Goal: Transaction & Acquisition: Complete application form

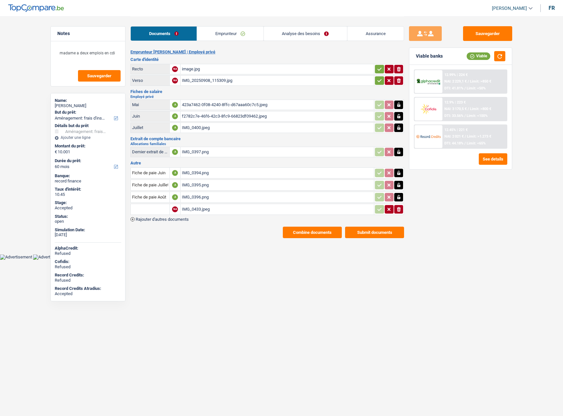
select select "movingOrInstallation"
select select "60"
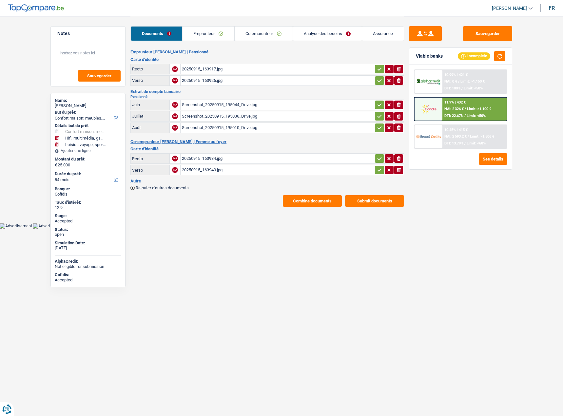
select select "household"
select select "tech"
select select "hobbies"
select select "84"
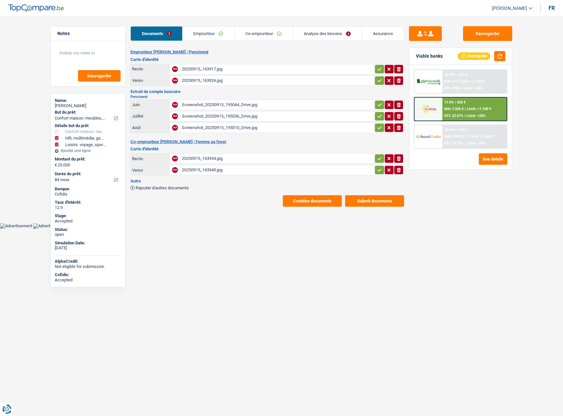
click at [265, 36] on link "Co-emprunteur" at bounding box center [264, 34] width 58 height 14
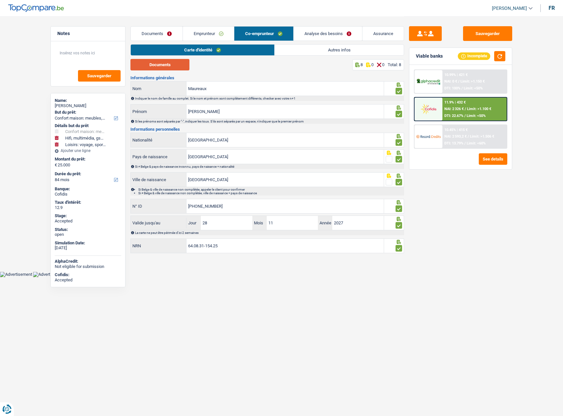
click at [170, 68] on button "Documents" at bounding box center [160, 64] width 59 height 11
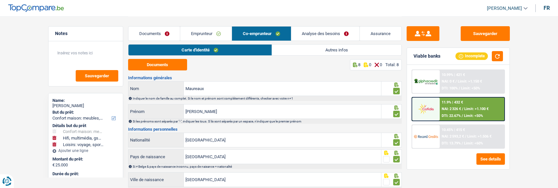
click at [193, 30] on link "Emprunteur" at bounding box center [205, 34] width 51 height 14
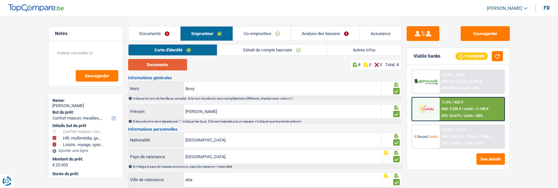
click at [169, 61] on button "Documents" at bounding box center [157, 64] width 59 height 11
click at [472, 110] on span "Limit: >1.100 €" at bounding box center [477, 109] width 24 height 4
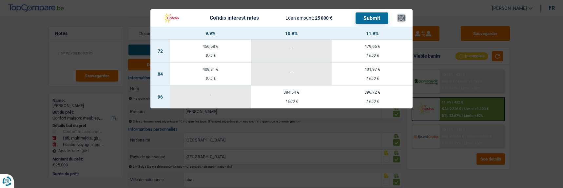
click at [400, 15] on button "×" at bounding box center [401, 18] width 7 height 7
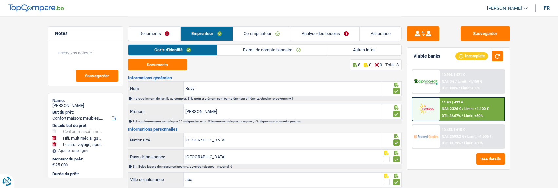
click at [324, 37] on link "Analyse des besoins" at bounding box center [325, 34] width 69 height 14
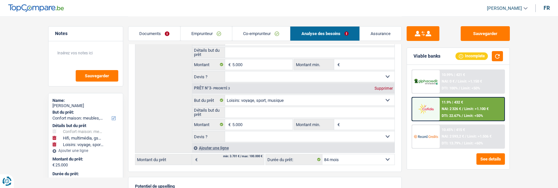
scroll to position [164, 0]
click at [372, 159] on select "12 mois 18 mois 24 mois 30 mois 36 mois 42 mois 48 mois 60 mois 72 mois 84 mois…" at bounding box center [359, 159] width 72 height 10
select select "60"
click at [323, 154] on select "12 mois 18 mois 24 mois 30 mois 36 mois 42 mois 48 mois 60 mois 72 mois 84 mois…" at bounding box center [359, 159] width 72 height 10
select select "60"
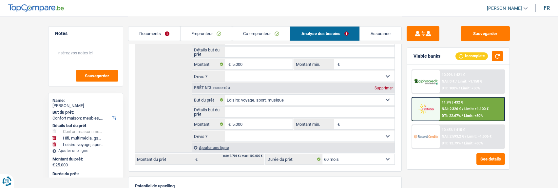
select select "60"
click at [465, 110] on span "/" at bounding box center [465, 109] width 1 height 4
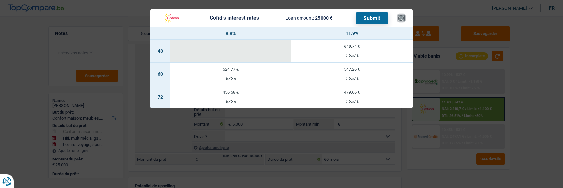
click at [401, 16] on button "×" at bounding box center [401, 18] width 7 height 7
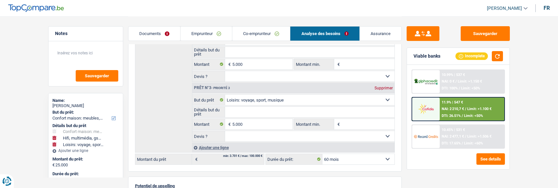
click at [380, 86] on div "Supprimer" at bounding box center [384, 88] width 22 height 4
type input "20.000"
select select "84"
type input "20.000"
select select "84"
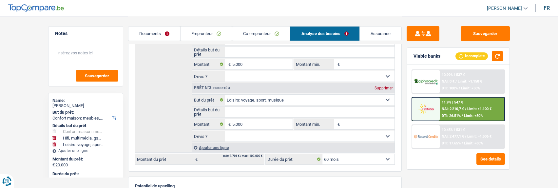
type input "20.000"
select select "84"
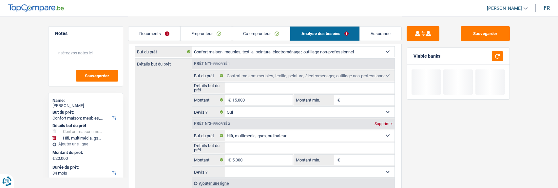
scroll to position [66, 0]
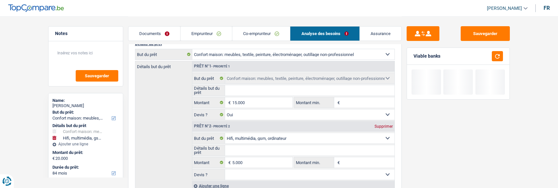
click at [385, 122] on div "Prêt n°2 - Priorité 2 Supprimer" at bounding box center [293, 126] width 202 height 10
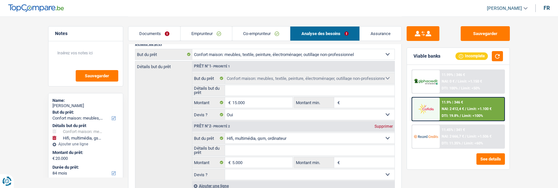
click at [378, 125] on div "Supprimer" at bounding box center [384, 127] width 22 height 4
type input "15.000"
select select "60"
type input "15.000"
select select "60"
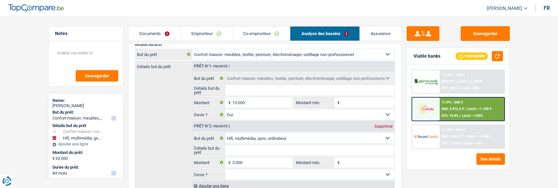
type input "15.000"
select select "60"
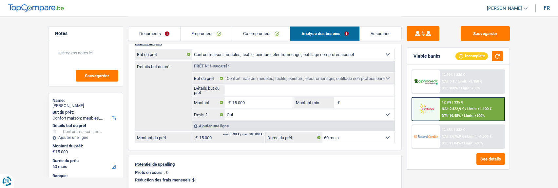
click at [464, 105] on div "12.9% | 335 € NAI: 2 422,9 € / Limit: >1.100 € DTI: 19.45% / Limit: <100%" at bounding box center [472, 109] width 65 height 23
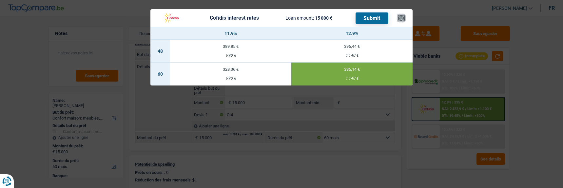
click at [403, 15] on button "×" at bounding box center [401, 18] width 7 height 7
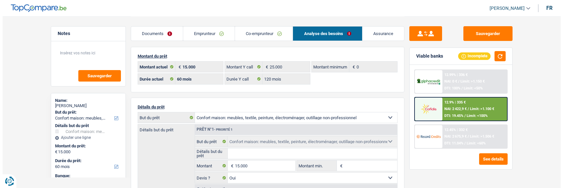
scroll to position [0, 0]
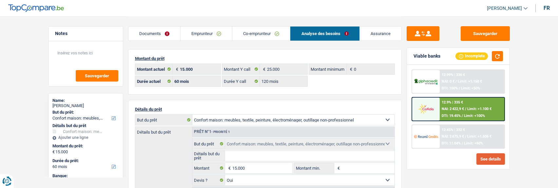
click at [491, 159] on button "See details" at bounding box center [491, 158] width 29 height 11
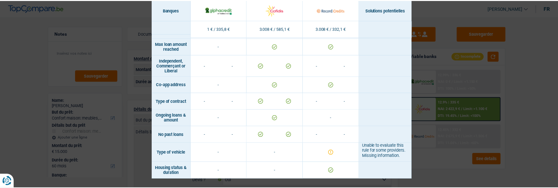
scroll to position [534, 0]
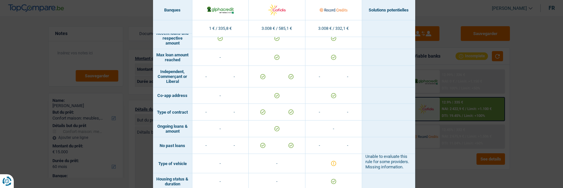
click at [504, 112] on div "Banks conditions × Banques Solutions potentielles Revenus / Charges 1 € / 335,8…" at bounding box center [281, 94] width 563 height 188
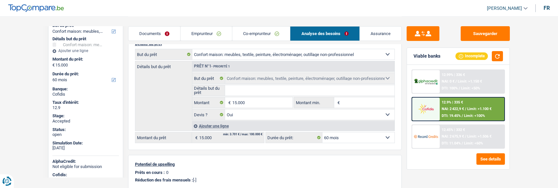
scroll to position [98, 0]
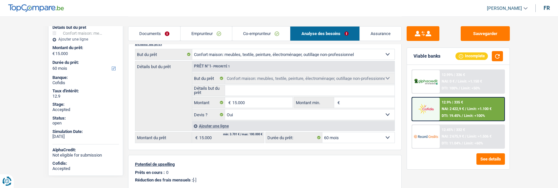
click at [443, 111] on div "12.9% | 335 € NAI: 2 422,9 € / Limit: >1.100 € DTI: 19.45% / Limit: <100%" at bounding box center [472, 109] width 65 height 23
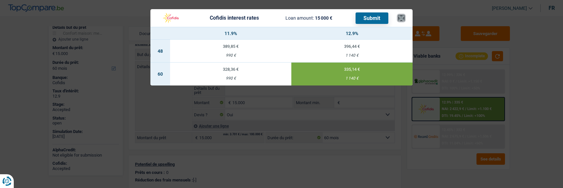
drag, startPoint x: 403, startPoint y: 15, endPoint x: 374, endPoint y: 12, distance: 28.6
click at [403, 15] on button "×" at bounding box center [401, 18] width 7 height 7
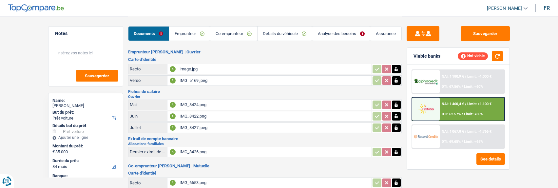
select select "car"
select select "84"
select select "coApplicant"
click at [203, 33] on link "Emprunteur" at bounding box center [189, 34] width 41 height 14
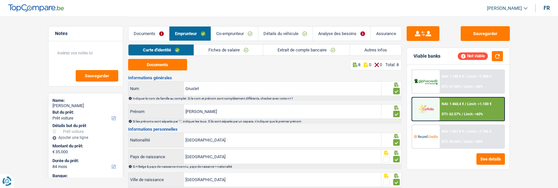
click at [154, 28] on link "Documents" at bounding box center [149, 34] width 41 height 14
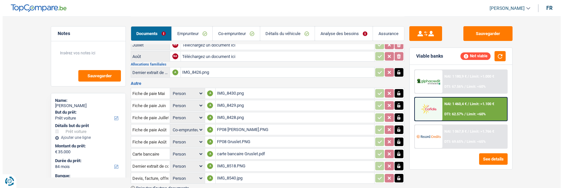
scroll to position [197, 0]
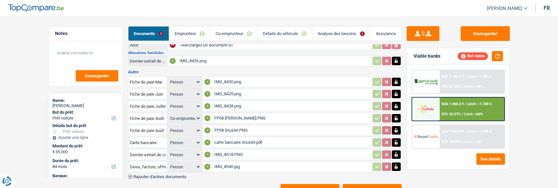
click at [313, 184] on button "Combine documents" at bounding box center [310, 189] width 59 height 11
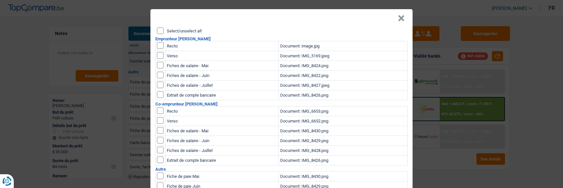
scroll to position [0, 0]
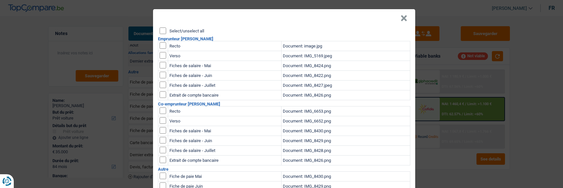
click at [160, 28] on input "Select/unselect all" at bounding box center [163, 31] width 7 height 7
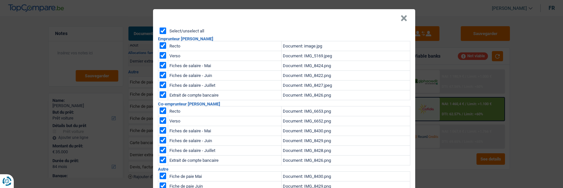
checkbox input "true"
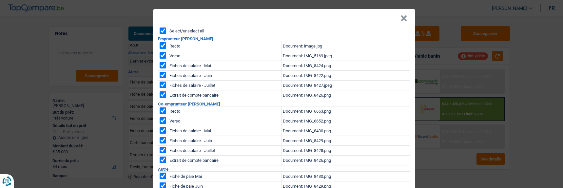
checkbox input "true"
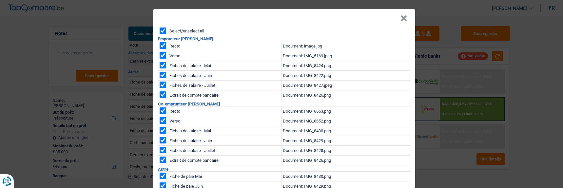
checkbox input "true"
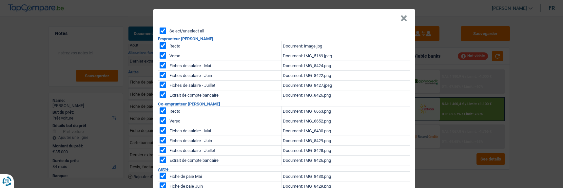
checkbox input "true"
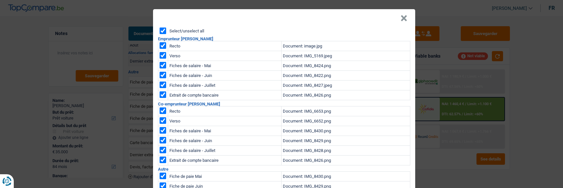
checkbox input "true"
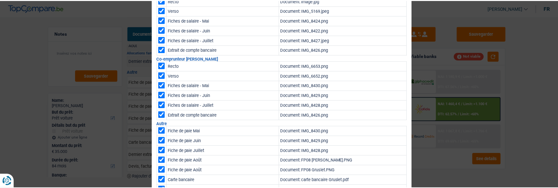
scroll to position [94, 0]
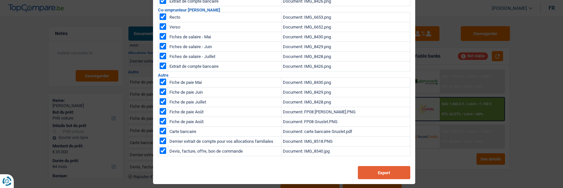
click at [379, 173] on button "Export" at bounding box center [384, 172] width 52 height 13
click at [427, 146] on div "× Select/unselect all Emprunteur Raphaël Gruslet Recto Document: image.jpg Vers…" at bounding box center [281, 94] width 563 height 188
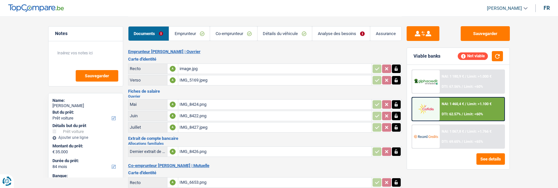
scroll to position [0, 0]
click at [194, 34] on link "Emprunteur" at bounding box center [189, 34] width 41 height 14
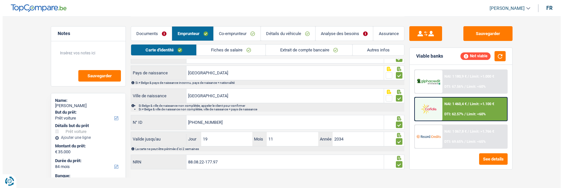
scroll to position [87, 0]
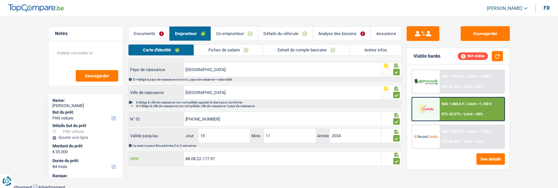
drag, startPoint x: 237, startPoint y: 160, endPoint x: 140, endPoint y: 151, distance: 97.4
click at [140, 152] on div "88.08.22-177.97 NRN" at bounding box center [255, 159] width 253 height 14
click at [491, 160] on button "See details" at bounding box center [491, 158] width 29 height 11
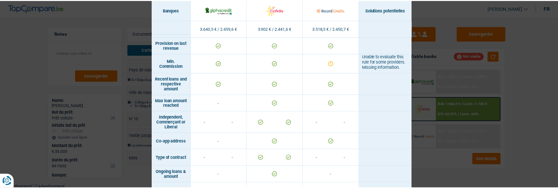
scroll to position [513, 0]
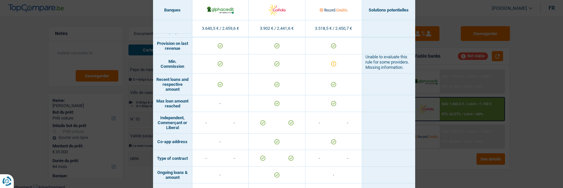
click at [460, 144] on div "Banks conditions × Banques Solutions potentielles Revenus / Charges 3.640,5 € /…" at bounding box center [281, 94] width 563 height 188
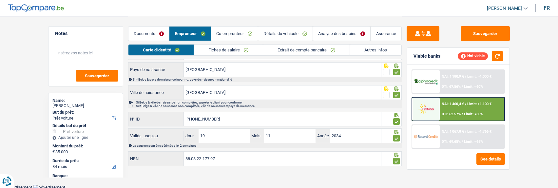
click at [335, 34] on link "Analyse des besoins" at bounding box center [342, 34] width 58 height 14
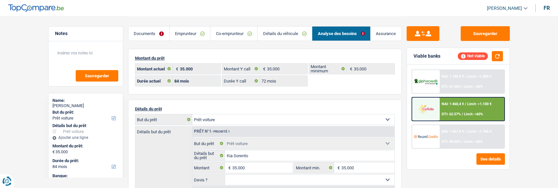
scroll to position [0, 0]
click at [186, 33] on link "Emprunteur" at bounding box center [190, 34] width 41 height 14
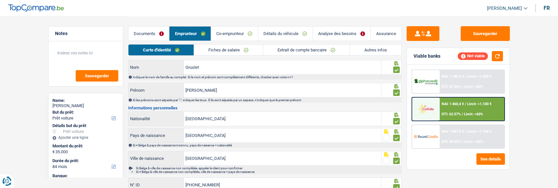
scroll to position [33, 0]
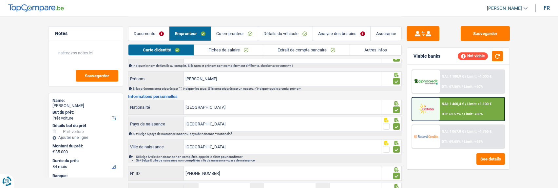
click at [157, 34] on link "Documents" at bounding box center [149, 34] width 41 height 14
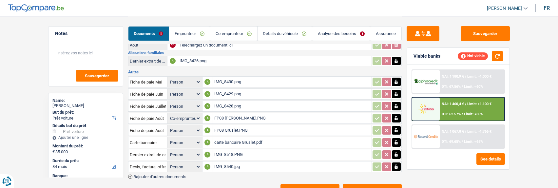
scroll to position [218, 0]
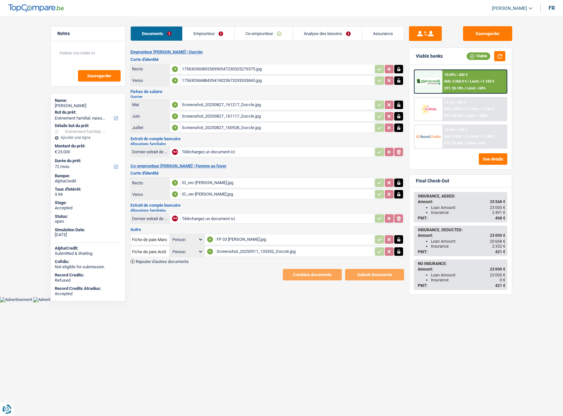
select select "familyEvent"
select select "72"
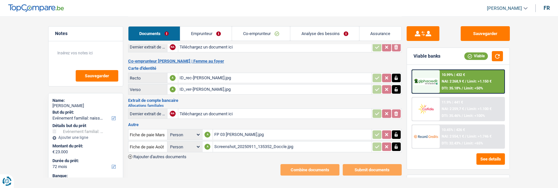
scroll to position [106, 0]
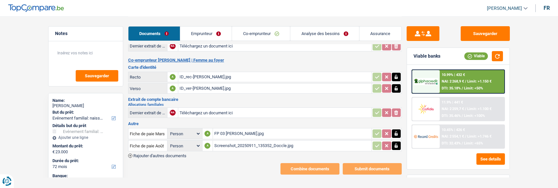
click at [140, 154] on span "Rajouter d'autres documents" at bounding box center [159, 156] width 53 height 4
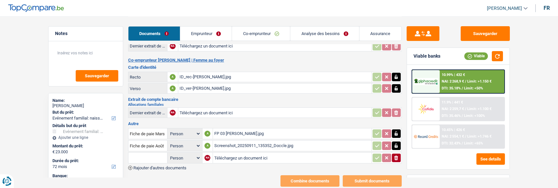
click at [150, 166] on span "Rajouter d'autres documents" at bounding box center [159, 168] width 53 height 4
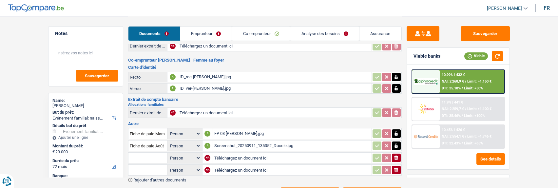
click at [146, 178] on span "Rajouter d'autres documents" at bounding box center [159, 180] width 53 height 4
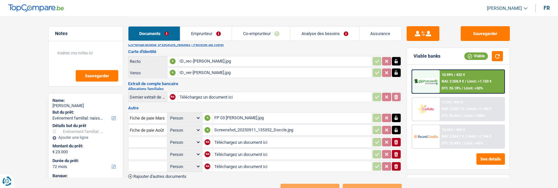
scroll to position [142, 0]
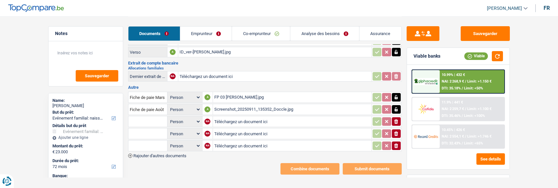
type input "C:\fakepath\Screenshot_20250911_141122_Crelan Mobile.jpg"
type input "C:\fakepath\Screenshot_20250911_141151_Crelan Mobile.jpg"
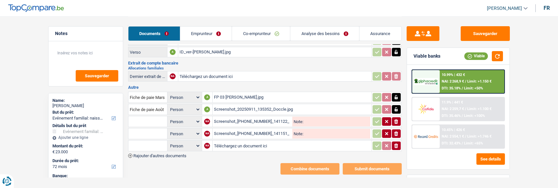
type input "C:\fakepath\Screenshot_20250911_141240_Crelan Mobile.jpg"
click at [156, 118] on input "text" at bounding box center [148, 121] width 36 height 10
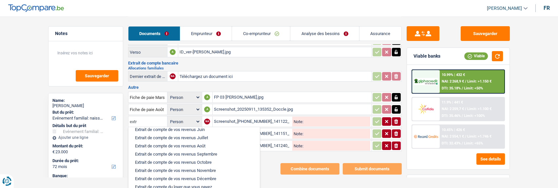
scroll to position [65, 0]
click at [199, 156] on li "Extrait de compte de vos revenus Août" at bounding box center [194, 160] width 125 height 8
type input "Extrait de compte de vos revenus Août"
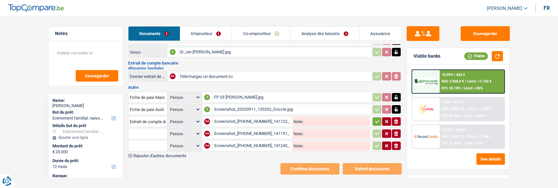
click at [155, 130] on input "text" at bounding box center [148, 134] width 36 height 10
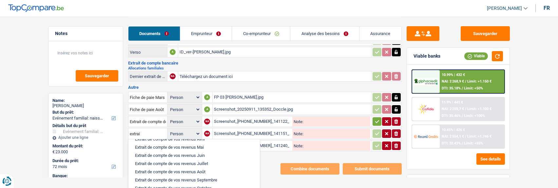
click at [184, 160] on li "Extrait de compte de vos revenus Juillet" at bounding box center [194, 164] width 125 height 8
type input "Extrait de compte de vos revenus Juillet"
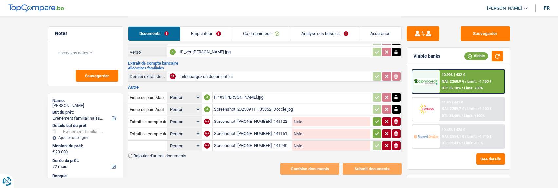
click at [151, 141] on input "text" at bounding box center [148, 146] width 36 height 10
click at [189, 155] on li "Extrait de compte de vos revenus Juin" at bounding box center [170, 159] width 76 height 8
type input "Extrait de compte de vos revenus Juin"
click at [380, 117] on button "button" at bounding box center [377, 121] width 9 height 9
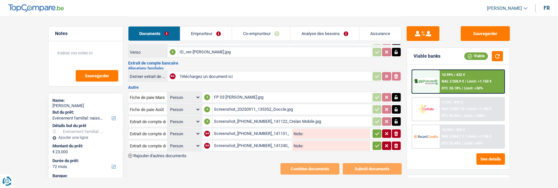
click at [376, 130] on button "button" at bounding box center [377, 134] width 9 height 9
click at [375, 143] on icon "button" at bounding box center [377, 146] width 5 height 7
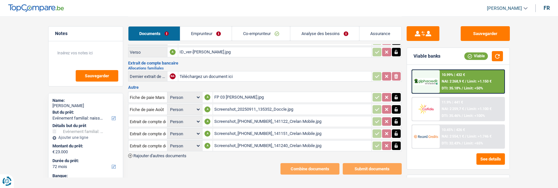
click at [201, 30] on link "Emprunteur" at bounding box center [206, 34] width 52 height 14
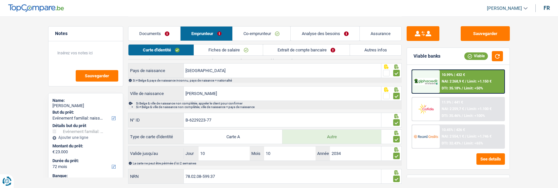
scroll to position [94, 0]
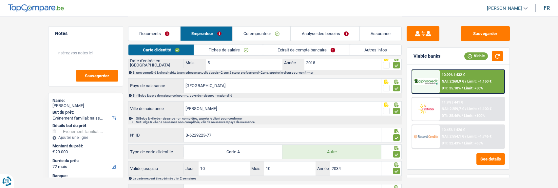
click at [316, 52] on link "Extrait de compte bancaire" at bounding box center [306, 50] width 87 height 11
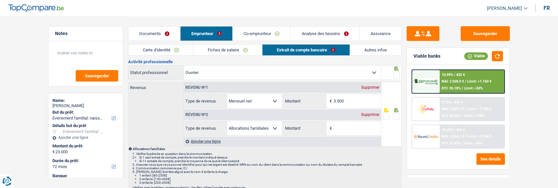
scroll to position [0, 0]
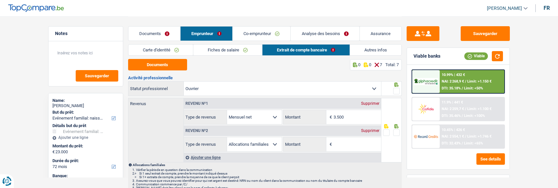
click at [398, 88] on span at bounding box center [396, 91] width 7 height 7
click at [0, 0] on input "radio" at bounding box center [0, 0] width 0 height 0
click at [357, 142] on input "Montant" at bounding box center [358, 144] width 48 height 14
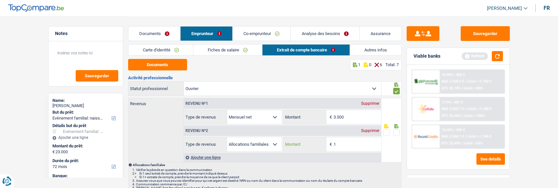
type input "1"
click at [395, 132] on span at bounding box center [396, 133] width 7 height 7
click at [0, 0] on input "radio" at bounding box center [0, 0] width 0 height 0
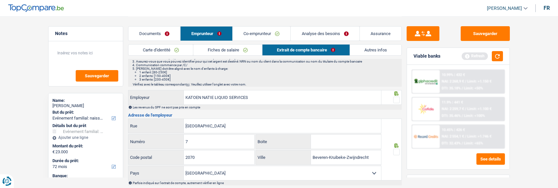
scroll to position [131, 0]
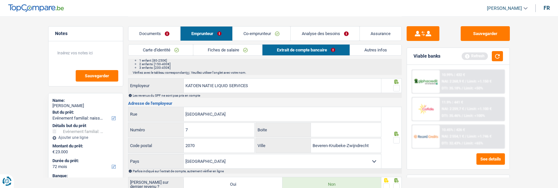
drag, startPoint x: 394, startPoint y: 87, endPoint x: 400, endPoint y: 108, distance: 21.2
click at [395, 88] on span at bounding box center [396, 88] width 7 height 7
click at [0, 0] on input "radio" at bounding box center [0, 0] width 0 height 0
click at [397, 141] on span at bounding box center [396, 140] width 7 height 7
click at [0, 0] on input "radio" at bounding box center [0, 0] width 0 height 0
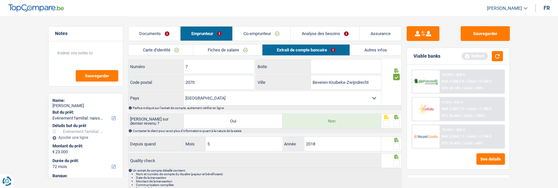
scroll to position [197, 0]
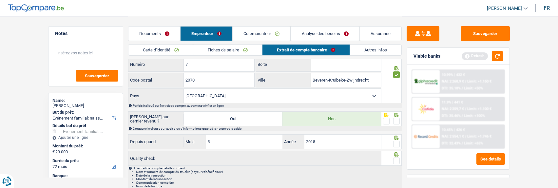
click at [397, 119] on span at bounding box center [396, 121] width 7 height 7
click at [0, 0] on input "radio" at bounding box center [0, 0] width 0 height 0
click at [396, 144] on span at bounding box center [396, 144] width 7 height 7
click at [0, 0] on input "radio" at bounding box center [0, 0] width 0 height 0
click at [397, 158] on span at bounding box center [396, 161] width 7 height 7
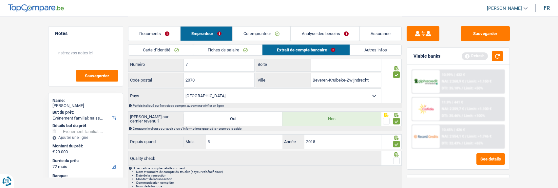
click at [0, 0] on input "radio" at bounding box center [0, 0] width 0 height 0
click at [144, 30] on link "Documents" at bounding box center [155, 34] width 52 height 14
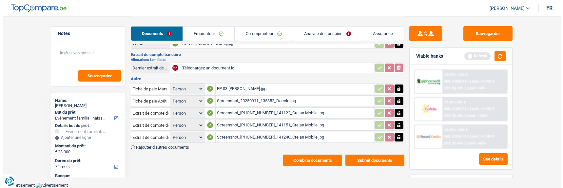
scroll to position [142, 0]
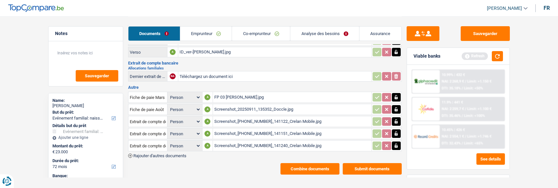
click at [319, 163] on button "Combine documents" at bounding box center [310, 168] width 59 height 11
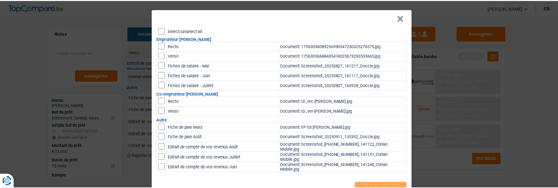
scroll to position [0, 0]
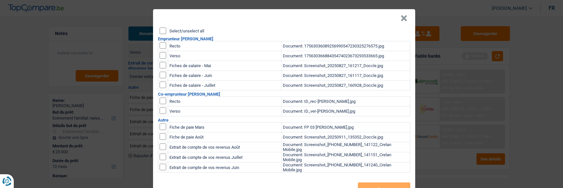
click at [161, 28] on input "Select/unselect all" at bounding box center [163, 31] width 7 height 7
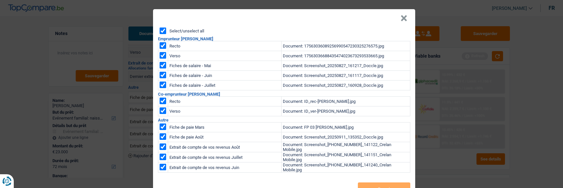
checkbox input "true"
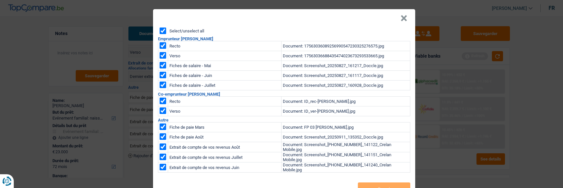
checkbox input "true"
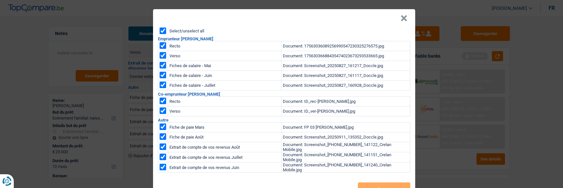
checkbox input "true"
click at [374, 185] on button "Export" at bounding box center [384, 189] width 52 height 13
click at [399, 14] on header "×" at bounding box center [284, 18] width 262 height 18
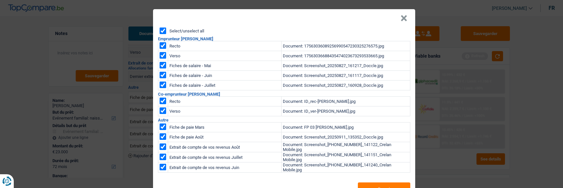
click at [404, 15] on button "×" at bounding box center [404, 18] width 7 height 7
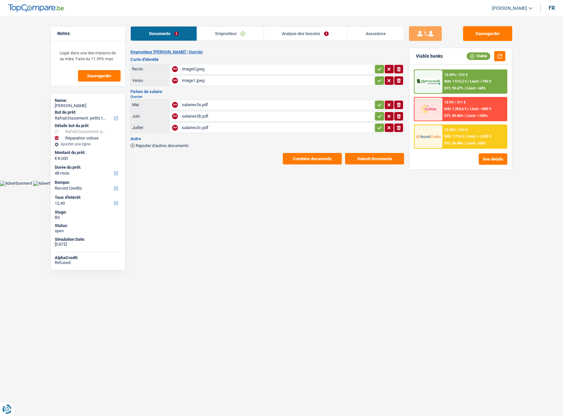
select select "houseOrGarden"
select select "carRepair"
select select "48"
select select "record credits"
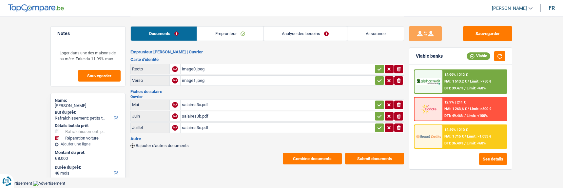
click at [149, 144] on span "Rajouter d'autres documents" at bounding box center [162, 146] width 53 height 4
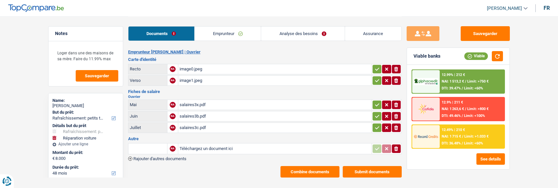
type input "C:\fakepath\Cloture crédit.png"
click at [151, 146] on input "text" at bounding box center [148, 149] width 36 height 10
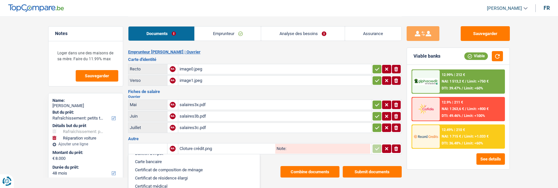
scroll to position [33, 0]
click at [150, 160] on li "Autre" at bounding box center [194, 162] width 125 height 8
type input "Autre"
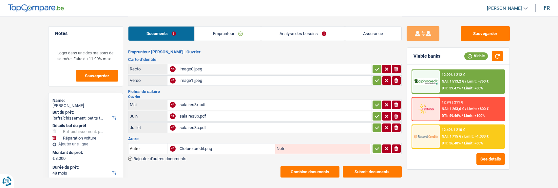
click at [319, 150] on input "Note:" at bounding box center [329, 149] width 84 height 10
type input "C"
type input "AA"
click at [375, 146] on icon "button" at bounding box center [377, 149] width 5 height 7
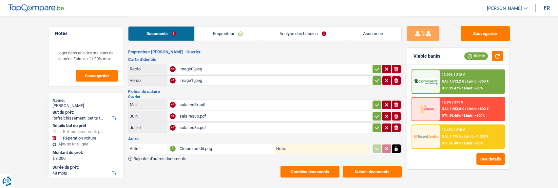
drag, startPoint x: 374, startPoint y: 127, endPoint x: 379, endPoint y: 117, distance: 10.9
click at [375, 126] on icon "button" at bounding box center [377, 128] width 5 height 7
click at [379, 112] on button "button" at bounding box center [377, 116] width 9 height 9
drag, startPoint x: 379, startPoint y: 102, endPoint x: 378, endPoint y: 85, distance: 17.1
click at [378, 102] on icon "button" at bounding box center [377, 105] width 5 height 7
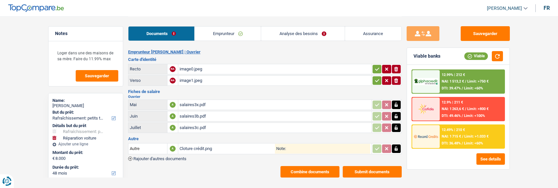
click at [376, 78] on icon "button" at bounding box center [377, 80] width 5 height 7
click at [375, 68] on icon "button" at bounding box center [377, 69] width 4 height 3
click at [444, 133] on div "12.49% | 210 € NAI: 1 715 € / Limit: >1.033 € DTI: 36.48% / Limit: <60%" at bounding box center [472, 136] width 65 height 23
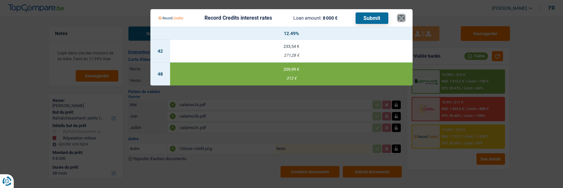
click at [404, 15] on button "×" at bounding box center [401, 18] width 7 height 7
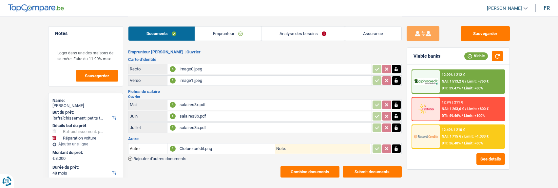
click at [318, 36] on link "Analyse des besoins" at bounding box center [303, 34] width 83 height 14
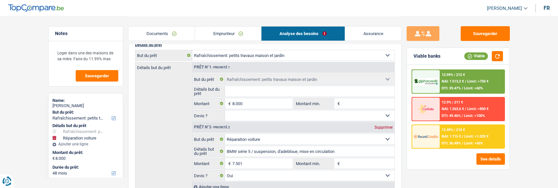
scroll to position [66, 0]
click at [246, 114] on select "Oui Non Non répondu Sélectionner une option" at bounding box center [310, 115] width 170 height 10
select select "false"
click at [225, 110] on select "Oui Non Non répondu Sélectionner une option" at bounding box center [310, 115] width 170 height 10
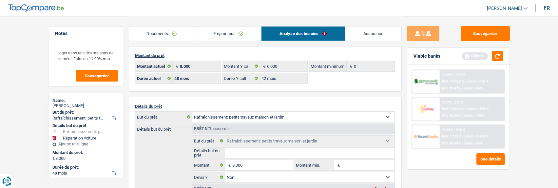
scroll to position [0, 0]
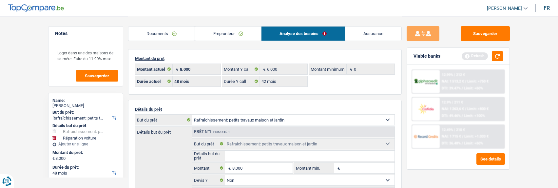
click at [225, 30] on link "Emprunteur" at bounding box center [228, 34] width 66 height 14
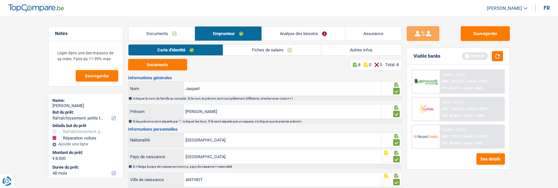
click at [359, 51] on link "Autres infos" at bounding box center [361, 50] width 80 height 11
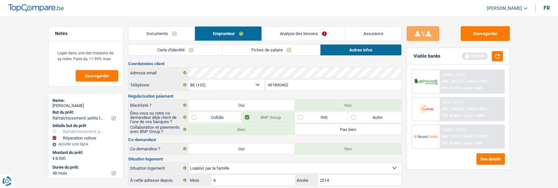
click at [289, 31] on link "Analyse des besoins" at bounding box center [303, 34] width 83 height 14
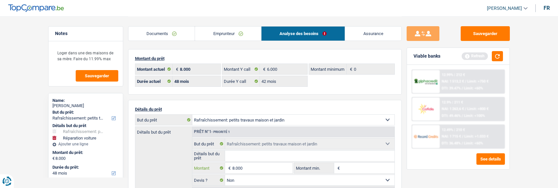
click at [245, 167] on input "8.000" at bounding box center [262, 168] width 60 height 10
click at [265, 155] on input "Détails but du prêt" at bounding box center [310, 156] width 170 height 10
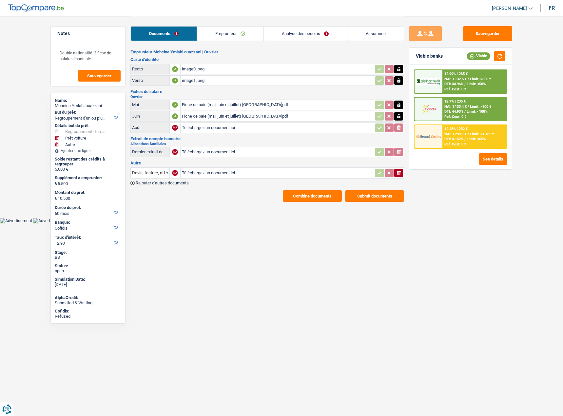
select select "refinancing"
select select "car"
select select "other"
select select "60"
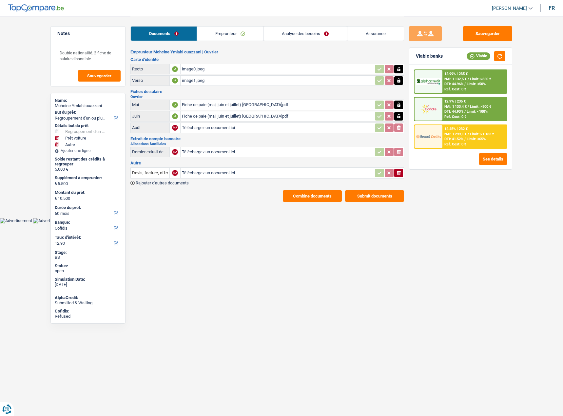
select select "cofidis"
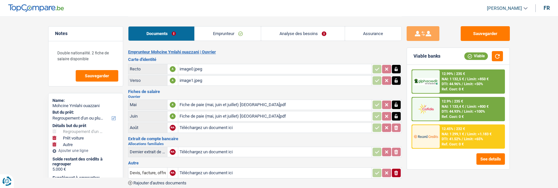
click at [306, 31] on link "Analyse des besoins" at bounding box center [302, 34] width 83 height 14
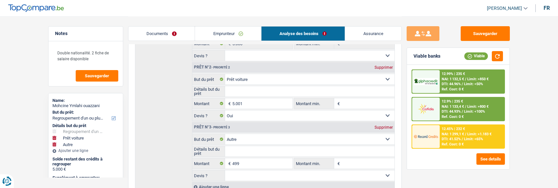
scroll to position [164, 0]
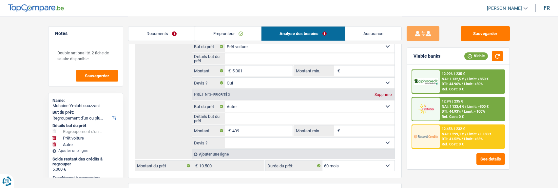
click at [382, 93] on div "Supprimer" at bounding box center [384, 95] width 22 height 4
type input "5.001"
type input "10.001"
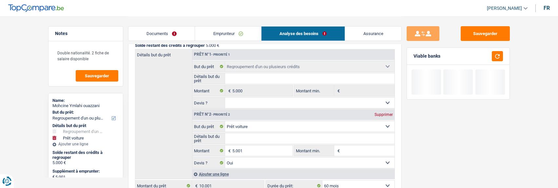
scroll to position [66, 0]
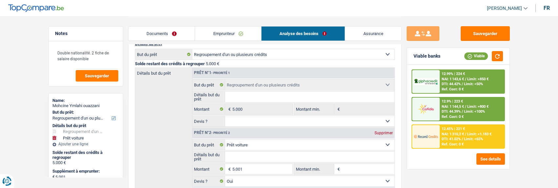
click at [450, 137] on div "12.45% | 221 € NAI: 1 310,2 € / Limit: >1.183 € DTI: 41.02% / Limit: <65% Ref. …" at bounding box center [472, 136] width 65 height 23
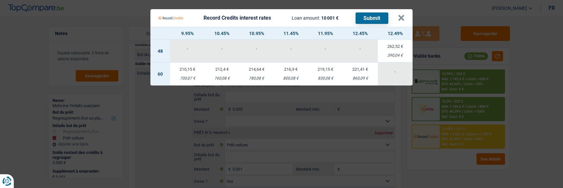
click at [356, 70] on td "221,41 € 860,09 €" at bounding box center [360, 74] width 35 height 23
select select "record credits"
type input "12,45"
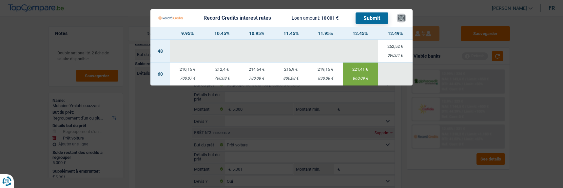
click at [405, 15] on button "×" at bounding box center [401, 18] width 7 height 7
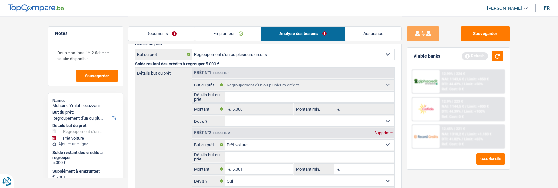
click at [233, 37] on link "Emprunteur" at bounding box center [228, 34] width 66 height 14
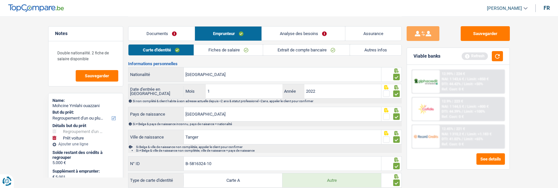
click at [380, 47] on link "Autres infos" at bounding box center [375, 50] width 51 height 11
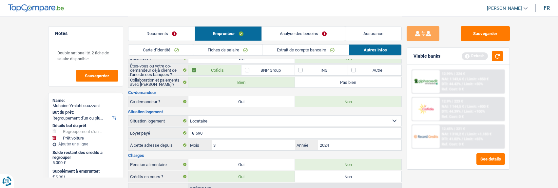
scroll to position [0, 0]
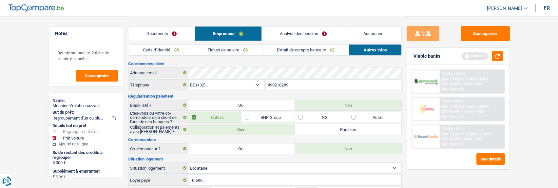
click at [231, 52] on link "Fiches de salaire" at bounding box center [227, 50] width 69 height 11
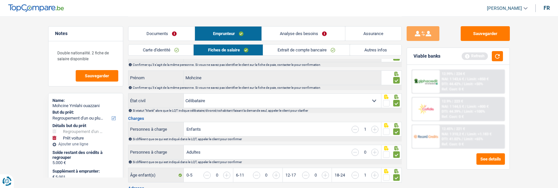
scroll to position [33, 0]
click at [323, 49] on link "Extrait de compte bancaire" at bounding box center [306, 50] width 87 height 11
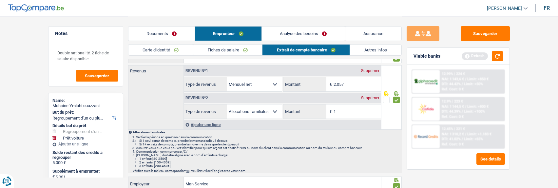
scroll to position [0, 0]
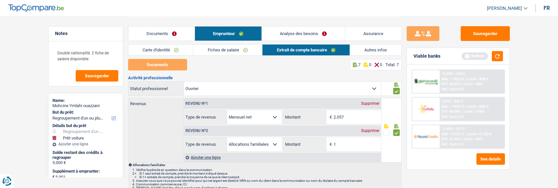
click at [367, 50] on link "Autres infos" at bounding box center [375, 50] width 51 height 11
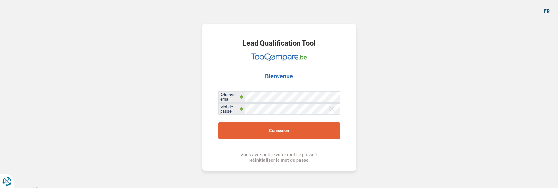
click at [274, 131] on button "Connexion" at bounding box center [279, 131] width 122 height 16
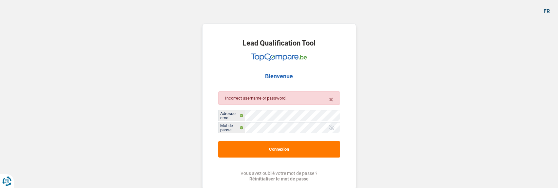
click at [329, 125] on div at bounding box center [332, 128] width 7 height 7
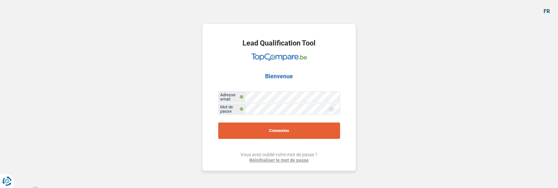
click at [231, 132] on button "Connexion" at bounding box center [279, 131] width 122 height 16
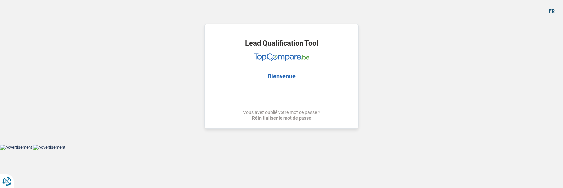
select select "houseOrGarden"
select select "carRepair"
select select "48"
select select "record credits"
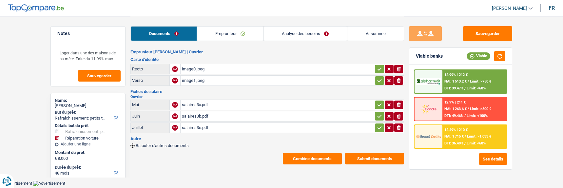
click at [322, 38] on link "Analyse des besoins" at bounding box center [305, 34] width 83 height 14
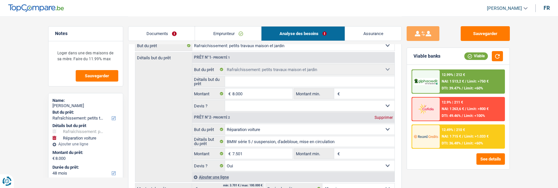
scroll to position [66, 0]
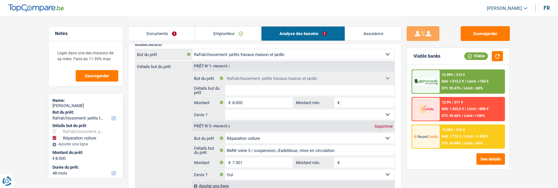
click at [263, 90] on input "Détails but du prêt" at bounding box center [310, 90] width 170 height 10
click at [293, 52] on select "Confort maison: meubles, textile, peinture, électroménager, outillage non-profe…" at bounding box center [293, 54] width 202 height 10
select select "carRepair"
click at [192, 49] on select "Confort maison: meubles, textile, peinture, électroménager, outillage non-profe…" at bounding box center [293, 54] width 202 height 10
select select "carRepair"
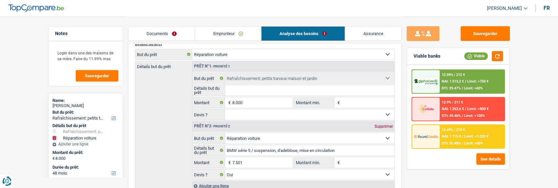
select select "carRepair"
select select "houseOrGarden"
select select "carRepair"
type input "BMW série 5 / suspension, d'adebloue, mise en circulation"
type input "7.501"
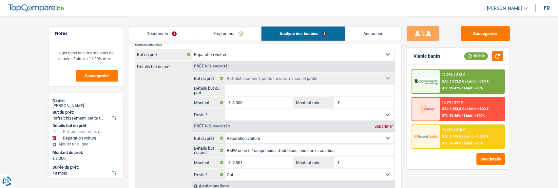
select select "yes"
select select "houseOrGarden"
type input "8.000"
select select
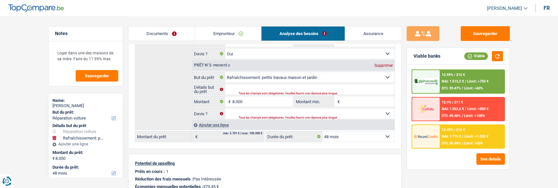
scroll to position [131, 0]
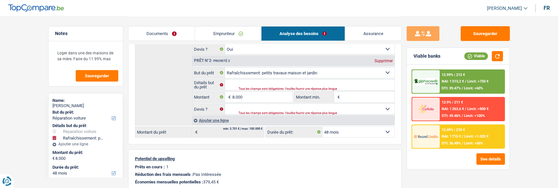
click at [385, 59] on div "Supprimer" at bounding box center [384, 61] width 22 height 4
type input "7.501"
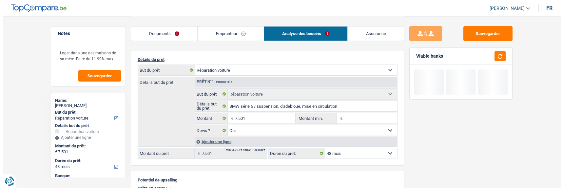
scroll to position [33, 0]
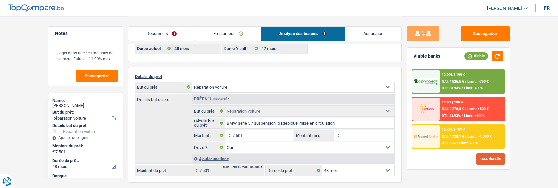
click at [492, 160] on button "See details" at bounding box center [491, 158] width 29 height 11
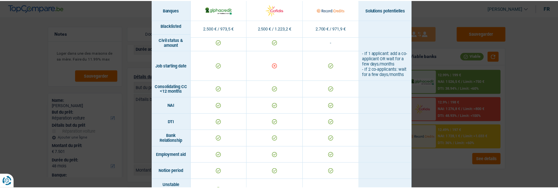
scroll to position [470, 0]
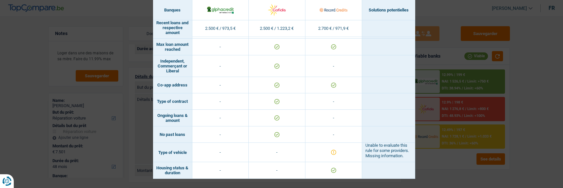
click at [523, 147] on div "Banks conditions × Banques Solutions potentielles Revenus / Charges 2.500 € / 9…" at bounding box center [281, 94] width 563 height 188
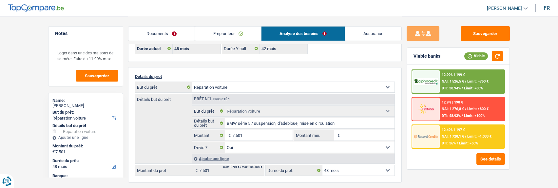
click at [452, 138] on span "NAI: 1 728,1 €" at bounding box center [453, 136] width 22 height 4
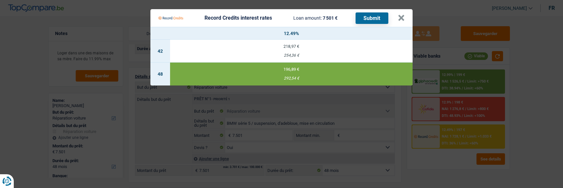
click at [302, 40] on td "218,97 € 254,36 €" at bounding box center [291, 51] width 243 height 23
select select "42"
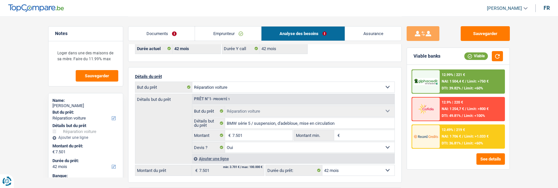
click at [470, 132] on div "12.49% | 219 € NAI: 1 706 € / Limit: >1.033 € DTI: 36.81% / Limit: <60%" at bounding box center [472, 136] width 65 height 23
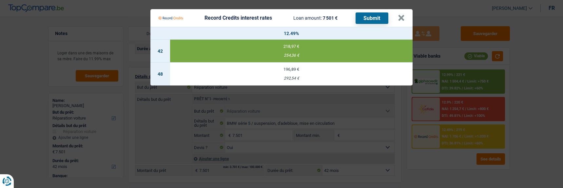
click at [378, 13] on button "Submit" at bounding box center [372, 17] width 33 height 11
click at [403, 15] on button "×" at bounding box center [401, 18] width 7 height 7
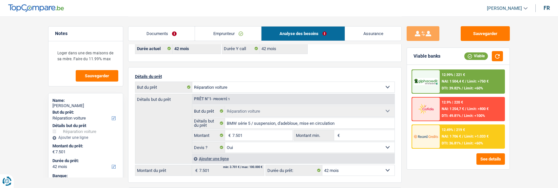
click at [218, 36] on link "Emprunteur" at bounding box center [228, 34] width 66 height 14
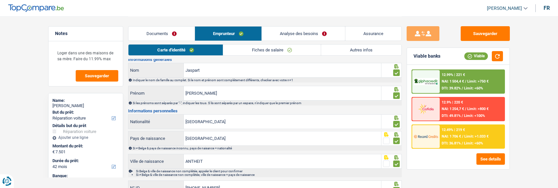
scroll to position [0, 0]
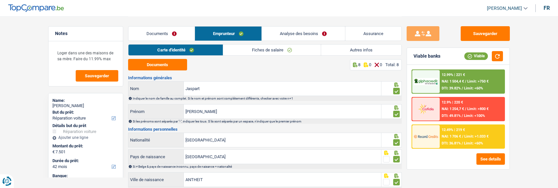
click at [189, 70] on div "Documents 8 0 0 Total: 8" at bounding box center [265, 64] width 274 height 11
click at [177, 66] on button "Documents" at bounding box center [157, 64] width 59 height 11
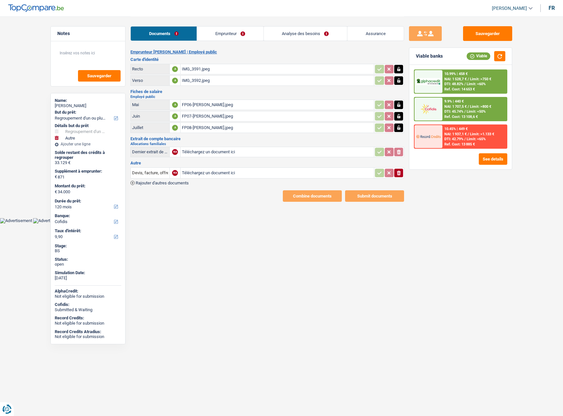
select select "refinancing"
select select "other"
select select "120"
select select "cofidis"
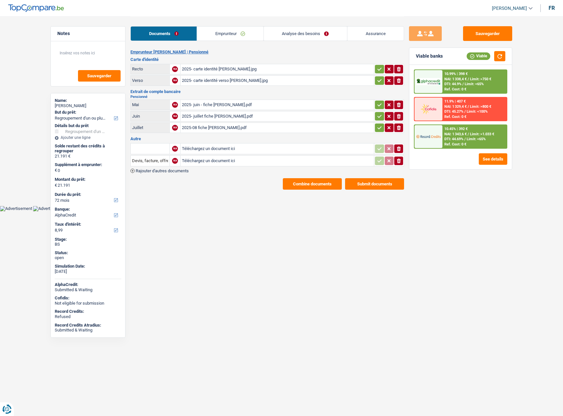
select select "refinancing"
select select "72"
select select "alphacredit"
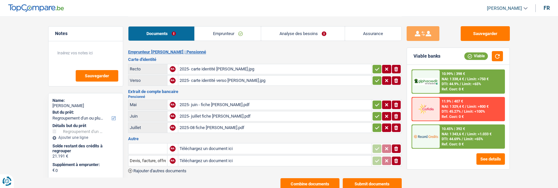
click at [233, 34] on link "Emprunteur" at bounding box center [228, 34] width 66 height 14
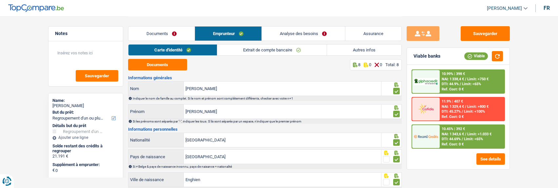
click at [369, 51] on link "Autres infos" at bounding box center [364, 50] width 74 height 11
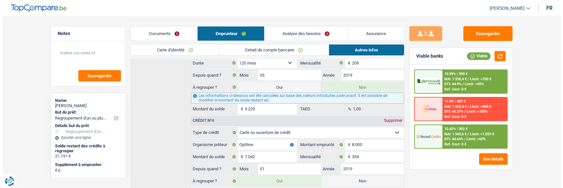
scroll to position [492, 0]
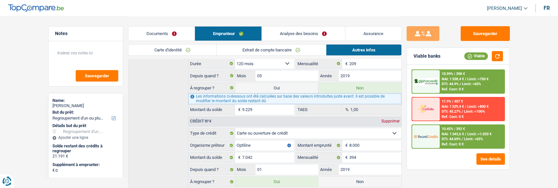
click at [481, 76] on div "10.99% | 398 € NAI: 1 338,4 € / Limit: >750 € DTI: 44.9% / Limit: <65% Ref. Cos…" at bounding box center [472, 81] width 65 height 23
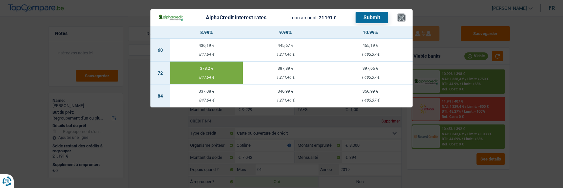
click at [402, 15] on button "×" at bounding box center [401, 17] width 7 height 7
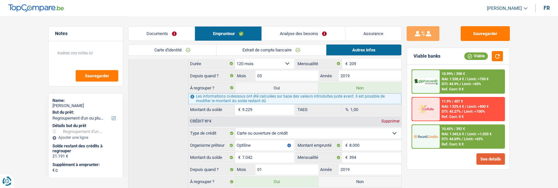
click at [488, 159] on button "See details" at bounding box center [491, 158] width 29 height 11
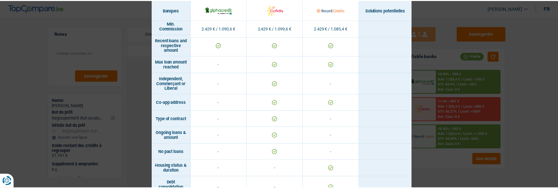
scroll to position [434, 0]
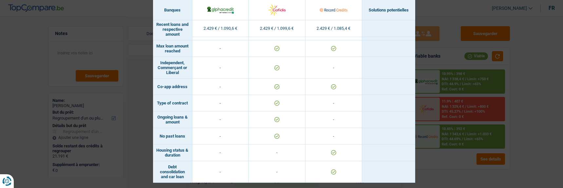
click at [444, 16] on div "Banks conditions × Banques Solutions potentielles Revenus / Charges 2.429 € / 1…" at bounding box center [281, 94] width 563 height 188
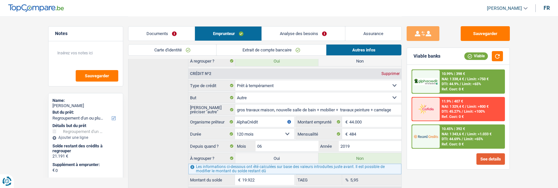
scroll to position [295, 0]
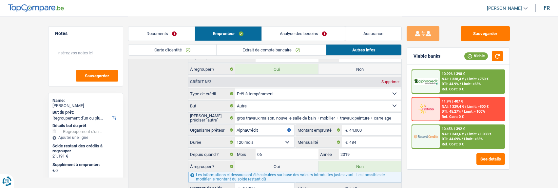
click at [312, 35] on link "Analyse des besoins" at bounding box center [303, 34] width 83 height 14
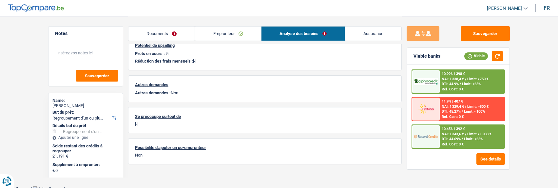
click at [241, 30] on link "Emprunteur" at bounding box center [228, 34] width 66 height 14
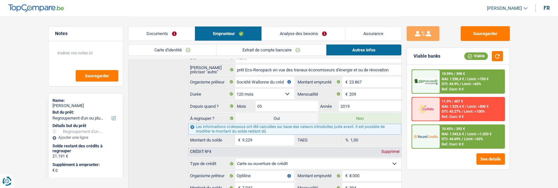
scroll to position [464, 0]
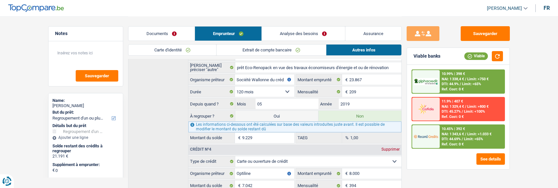
click at [186, 44] on div "Documents Emprunteur Analyse des besoins Assurance" at bounding box center [265, 30] width 274 height 28
click at [185, 47] on link "Carte d'identité" at bounding box center [173, 50] width 88 height 11
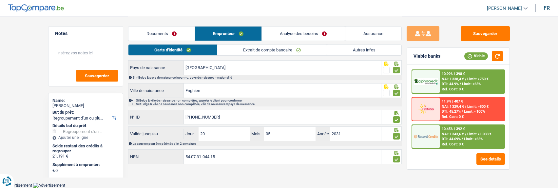
scroll to position [87, 0]
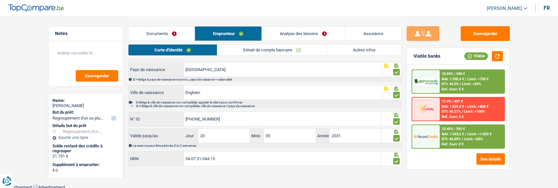
click at [368, 53] on link "Autres infos" at bounding box center [364, 50] width 74 height 11
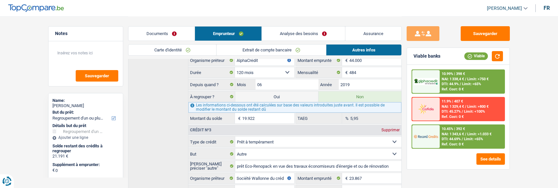
scroll to position [332, 0]
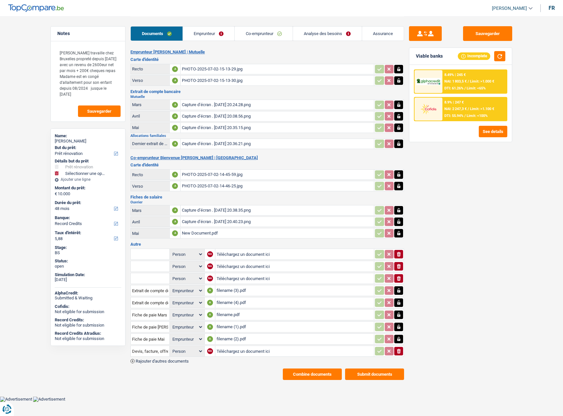
select select "renovation"
select select "48"
select select "record credits"
select select "applicant"
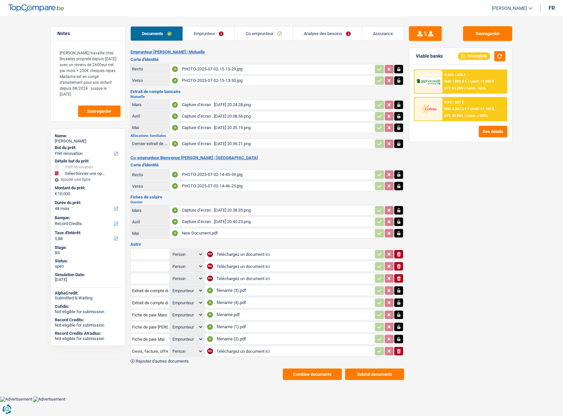
select select "applicant"
click at [312, 369] on button "Combine documents" at bounding box center [312, 374] width 59 height 11
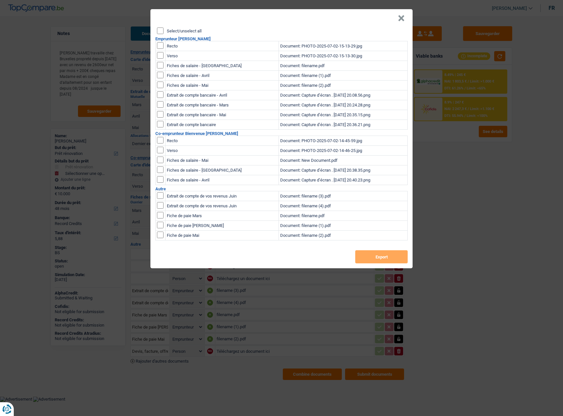
click at [157, 28] on input "Select/unselect all" at bounding box center [160, 31] width 7 height 7
checkbox input "true"
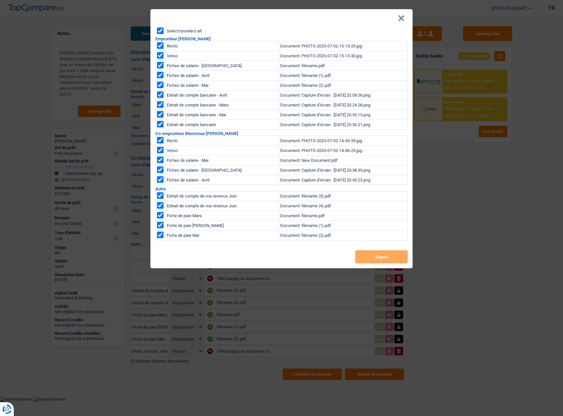
checkbox input "true"
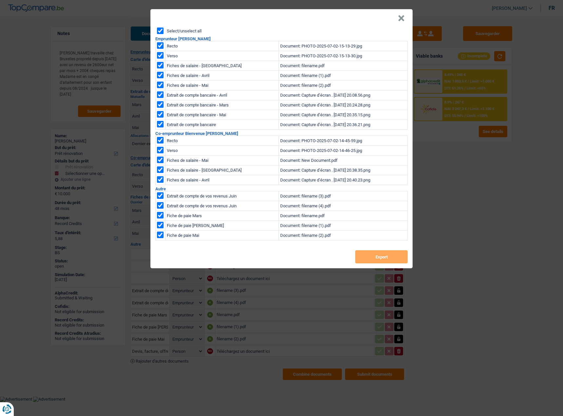
checkbox input "true"
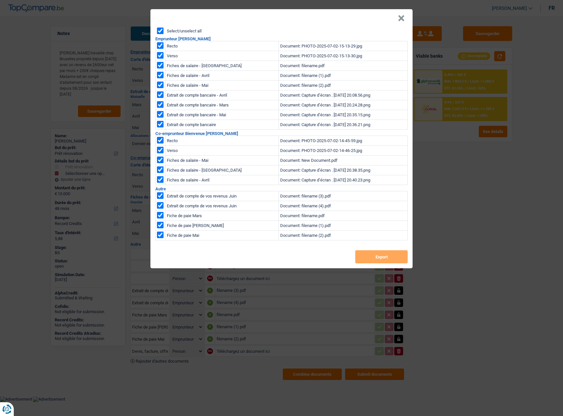
checkbox input "true"
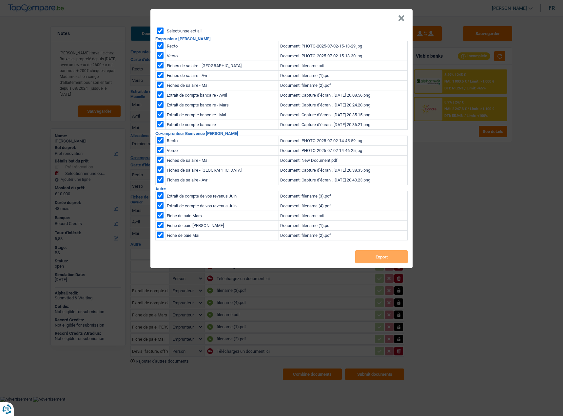
checkbox input "true"
drag, startPoint x: 385, startPoint y: 257, endPoint x: 363, endPoint y: 256, distance: 22.0
click at [385, 257] on button "Export" at bounding box center [381, 257] width 52 height 13
drag, startPoint x: 490, startPoint y: 175, endPoint x: 376, endPoint y: 9, distance: 201.1
click at [487, 172] on div "× Select/unselect all Emprunteur Christine Sona bata Recto Document: PHOTO-2025…" at bounding box center [281, 208] width 563 height 416
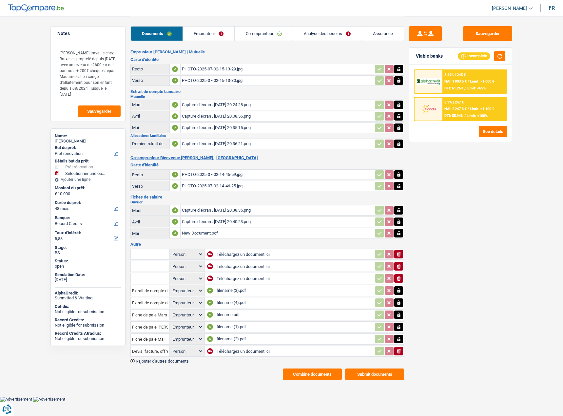
click at [471, 113] on div "8.9% | 247 € NAI: 2 247,3 € / Limit: >1.100 € DTI: 55.94% / Limit: <100%" at bounding box center [475, 109] width 65 height 23
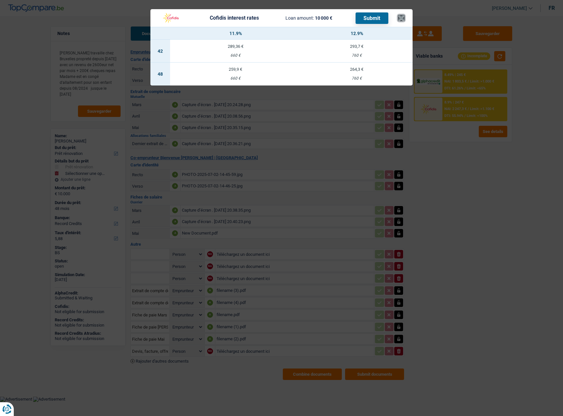
click at [404, 16] on button "×" at bounding box center [401, 18] width 7 height 7
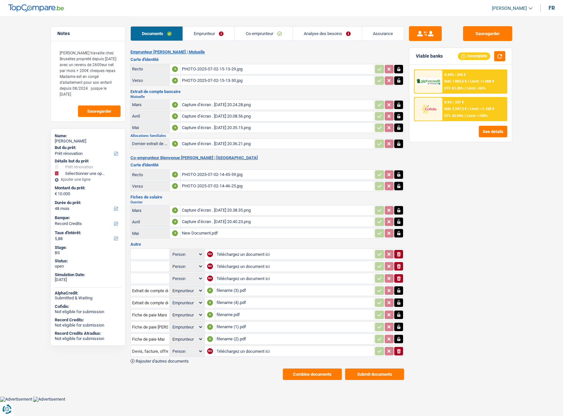
click at [318, 37] on link "Analyse des besoins" at bounding box center [327, 34] width 69 height 14
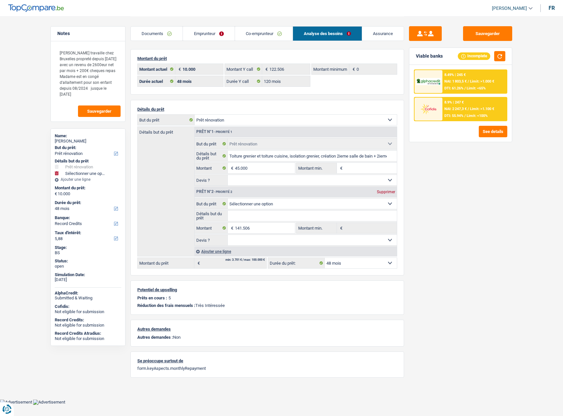
click at [388, 191] on div "Supprimer" at bounding box center [386, 192] width 22 height 4
type input "45.000"
select select "144"
type input "45.000"
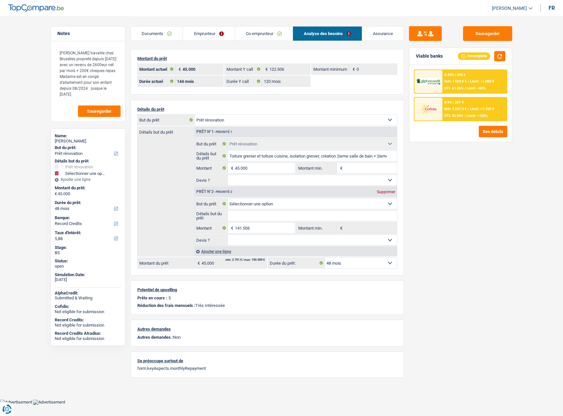
select select "144"
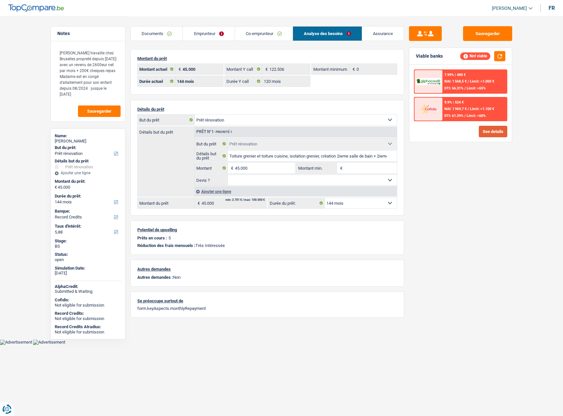
click at [500, 130] on button "See details" at bounding box center [493, 131] width 29 height 11
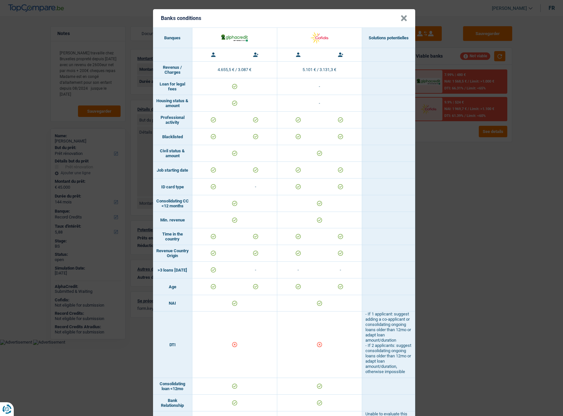
click at [402, 16] on button "×" at bounding box center [404, 18] width 7 height 7
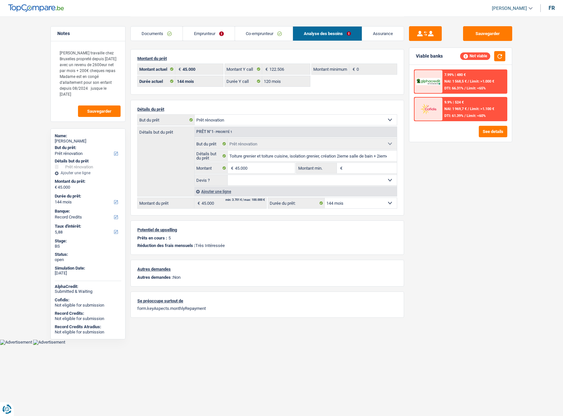
click at [471, 109] on span "Limit: >1.100 €" at bounding box center [482, 109] width 24 height 4
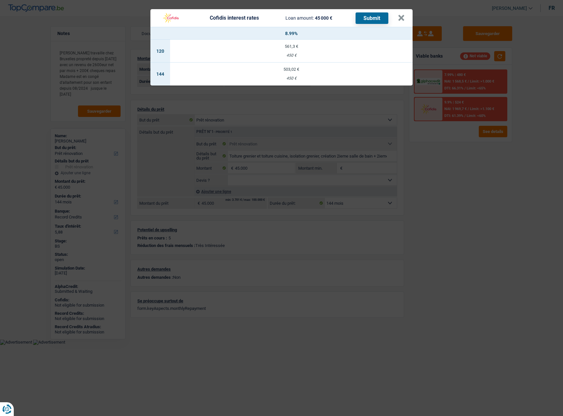
click at [322, 67] on div "503,02 €" at bounding box center [291, 69] width 243 height 4
select select "cofidis"
type input "8,99"
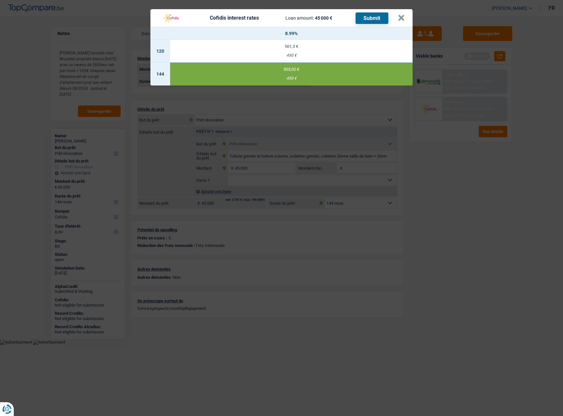
click at [382, 9] on header "Cofidis interest rates Loan amount: 45 000 € Submit ×" at bounding box center [282, 18] width 262 height 18
click at [377, 12] on button "Submit" at bounding box center [372, 17] width 33 height 11
click at [400, 15] on button "×" at bounding box center [401, 18] width 7 height 7
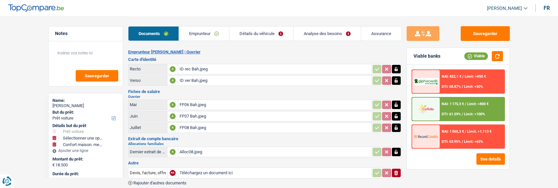
select select "car"
select select "household"
select select "record credits"
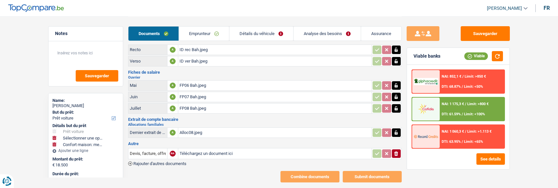
scroll to position [30, 0]
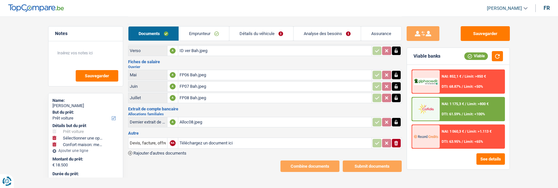
click at [323, 37] on link "Analyse des besoins" at bounding box center [327, 34] width 67 height 14
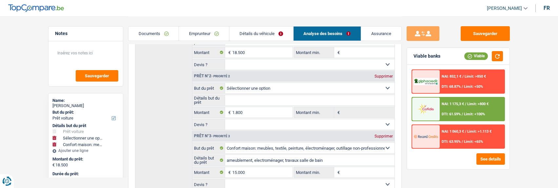
scroll to position [131, 0]
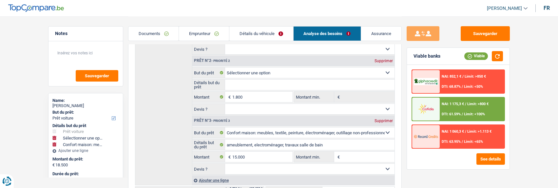
click at [210, 36] on link "Emprunteur" at bounding box center [204, 34] width 50 height 14
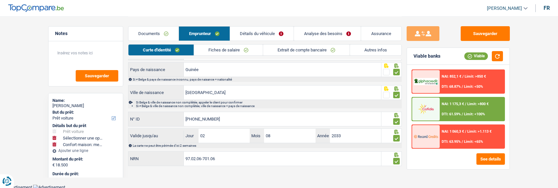
click at [388, 48] on link "Autres infos" at bounding box center [375, 50] width 51 height 11
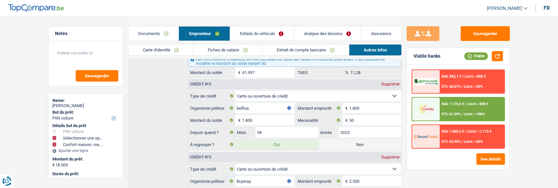
scroll to position [169, 0]
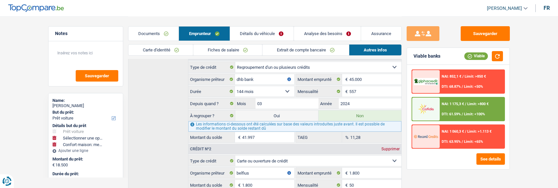
click at [326, 35] on link "Analyse des besoins" at bounding box center [327, 34] width 67 height 14
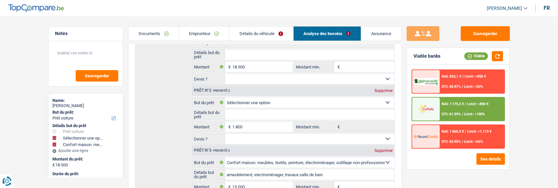
scroll to position [103, 0]
click at [335, 102] on select "Confort maison: meubles, textile, peinture, électroménager, outillage non-profe…" at bounding box center [310, 101] width 170 height 10
click at [207, 32] on link "Emprunteur" at bounding box center [204, 34] width 50 height 14
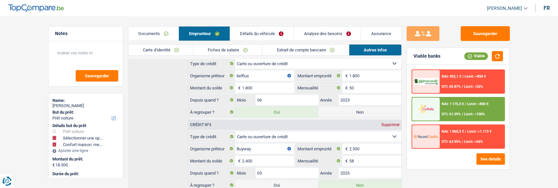
scroll to position [267, 0]
click at [330, 33] on link "Analyse des besoins" at bounding box center [327, 34] width 67 height 14
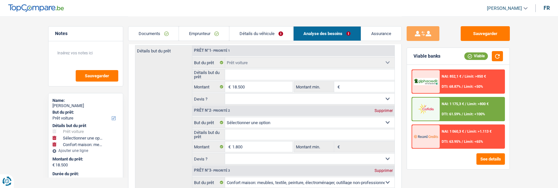
scroll to position [70, 0]
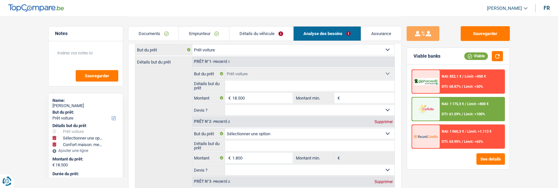
click at [337, 132] on select "Confort maison: meubles, textile, peinture, électroménager, outillage non-profe…" at bounding box center [310, 134] width 170 height 10
click at [324, 145] on input "Détails but du prêt" at bounding box center [310, 146] width 170 height 10
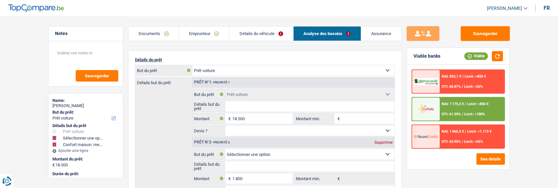
scroll to position [5, 0]
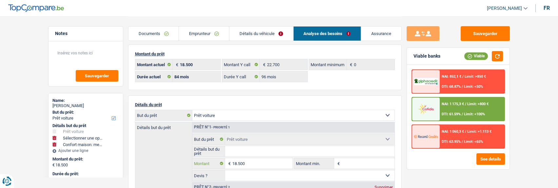
click at [256, 162] on input "18.500" at bounding box center [262, 163] width 60 height 10
select select
type input "1.850"
select select
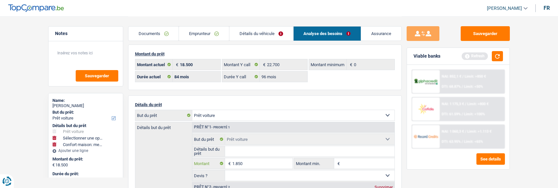
select select
type input "185"
select select
type input "18"
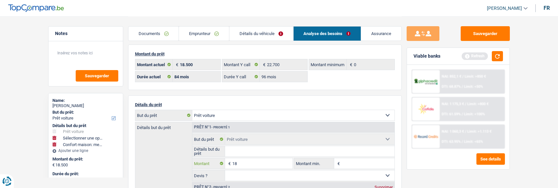
select select
type input "1"
select select
type input "1"
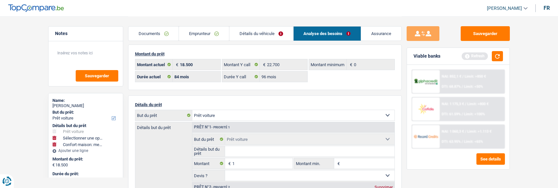
type input "16.801"
select select "60"
type input "16.801"
select select "60"
type input "16.801"
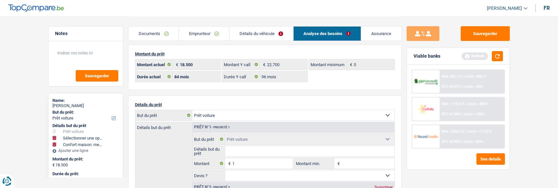
select select "60"
click at [262, 35] on link "Détails du véhicule" at bounding box center [262, 34] width 64 height 14
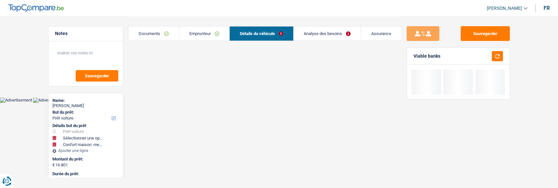
scroll to position [0, 0]
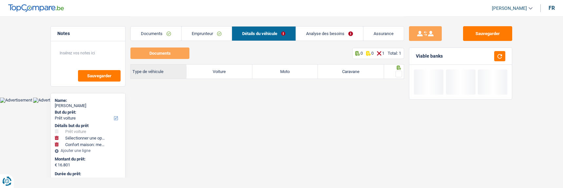
click at [200, 35] on link "Emprunteur" at bounding box center [207, 34] width 50 height 14
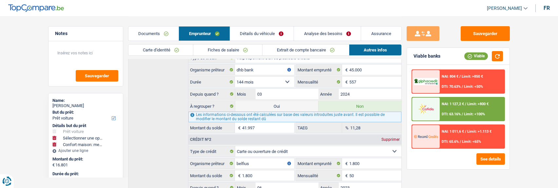
scroll to position [197, 0]
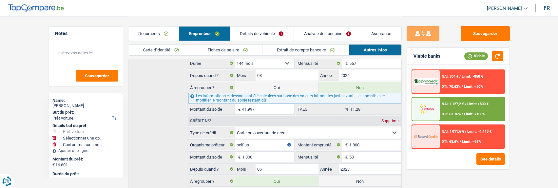
click at [327, 31] on link "Analyse des besoins" at bounding box center [327, 34] width 67 height 14
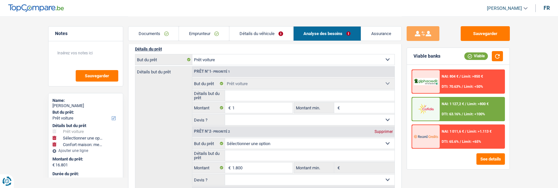
scroll to position [66, 0]
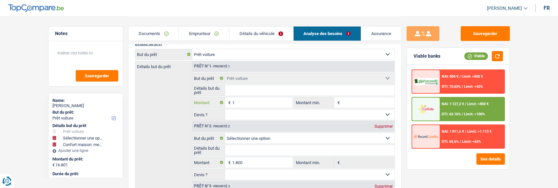
click at [264, 100] on input "1" at bounding box center [262, 102] width 60 height 10
select select
type input "18"
select select
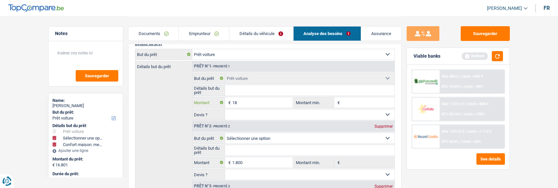
select select
type input "185"
select select
type input "1.850"
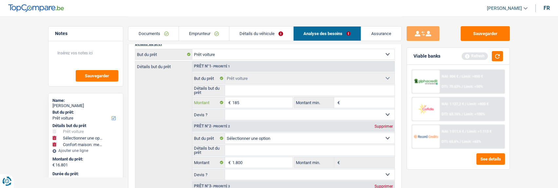
select select
type input "18.500"
select select
type input "18.500"
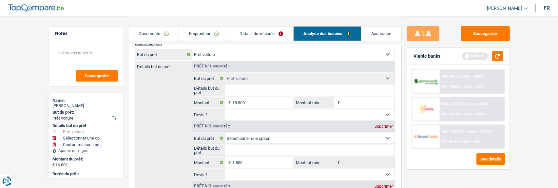
type input "35.300"
click at [297, 150] on input "Détails but du prêt" at bounding box center [310, 150] width 170 height 10
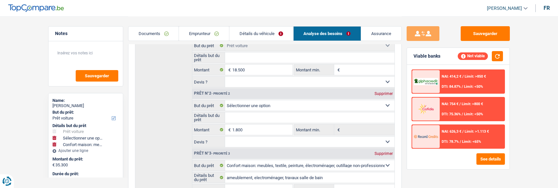
scroll to position [131, 0]
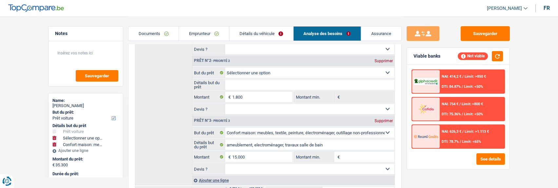
click at [384, 119] on div "Supprimer" at bounding box center [384, 121] width 22 height 4
select select
type input "20.300"
select select
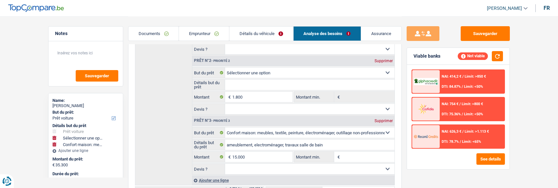
type input "20.300"
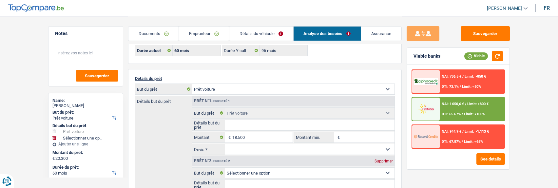
scroll to position [0, 0]
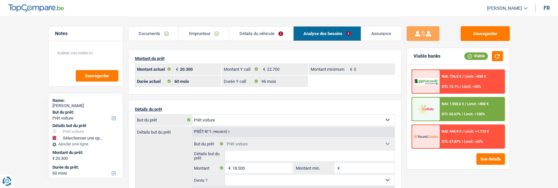
click at [269, 33] on link "Détails du véhicule" at bounding box center [262, 34] width 64 height 14
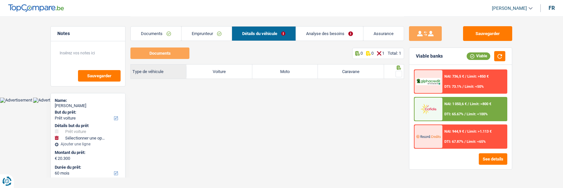
click at [208, 34] on link "Emprunteur" at bounding box center [207, 34] width 50 height 14
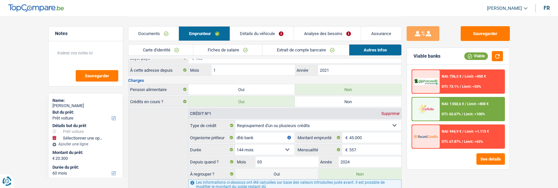
scroll to position [164, 0]
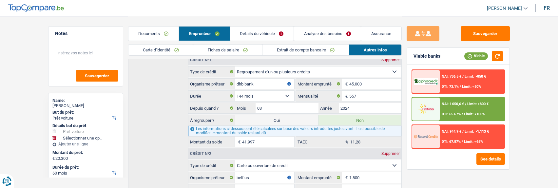
click at [288, 119] on label "Oui" at bounding box center [276, 120] width 83 height 10
click at [288, 119] on input "Oui" at bounding box center [276, 120] width 83 height 10
radio input "true"
type input "62.297"
radio input "false"
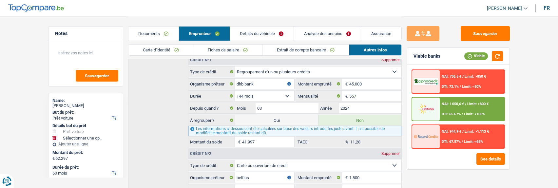
select select "refinancing"
select select "car"
select select "144"
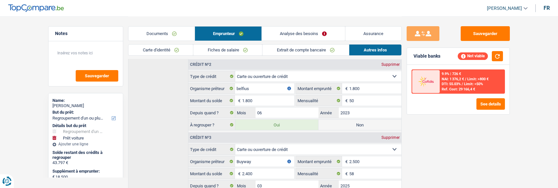
scroll to position [262, 0]
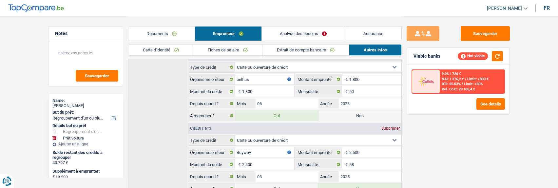
click at [298, 33] on link "Analyse des besoins" at bounding box center [303, 34] width 83 height 14
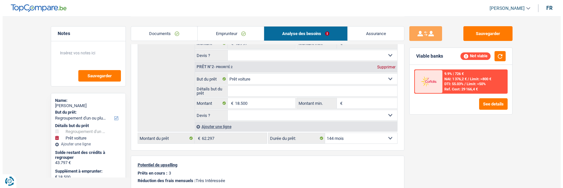
scroll to position [120, 0]
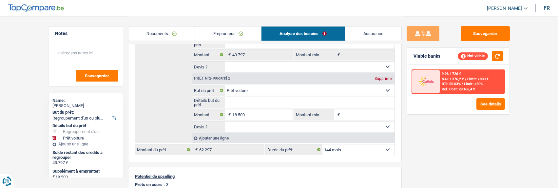
click at [351, 149] on select "12 mois 18 mois 24 mois 30 mois 36 mois 42 mois 48 mois 60 mois 72 mois 84 mois…" at bounding box center [359, 150] width 72 height 10
select select "120"
click at [323, 145] on select "12 mois 18 mois 24 mois 30 mois 36 mois 42 mois 48 mois 60 mois 72 mois 84 mois…" at bounding box center [359, 150] width 72 height 10
select select "120"
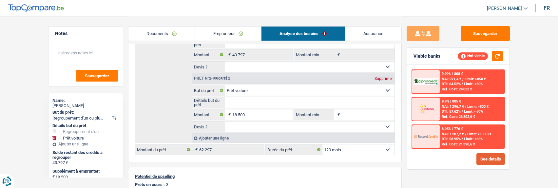
click at [496, 162] on button "See details" at bounding box center [491, 158] width 29 height 11
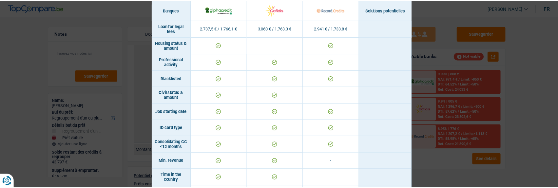
scroll to position [0, 0]
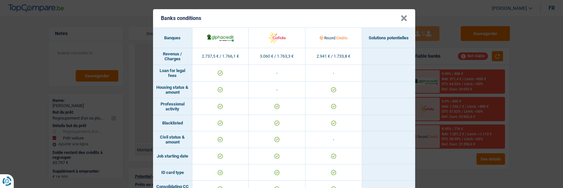
click at [406, 15] on button "×" at bounding box center [404, 18] width 7 height 7
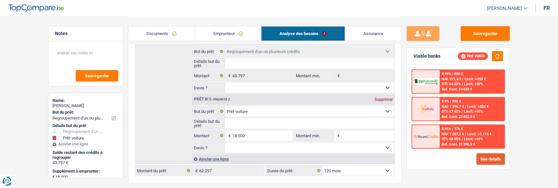
scroll to position [87, 0]
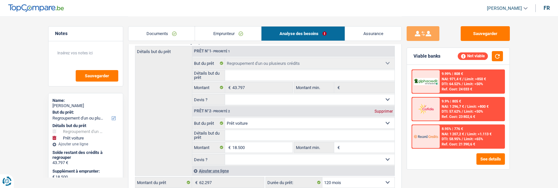
click at [360, 180] on select "12 mois 18 mois 24 mois 30 mois 36 mois 42 mois 48 mois 60 mois 72 mois 84 mois…" at bounding box center [359, 182] width 72 height 10
select select "84"
click at [323, 177] on select "12 mois 18 mois 24 mois 30 mois 36 mois 42 mois 48 mois 60 mois 72 mois 84 mois…" at bounding box center [359, 182] width 72 height 10
select select "84"
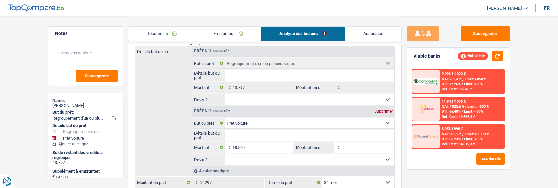
click at [361, 179] on select "12 mois 18 mois 24 mois 30 mois 36 mois 42 mois 48 mois 60 mois 72 mois 84 mois…" at bounding box center [359, 182] width 72 height 10
select select "120"
click at [323, 177] on select "12 mois 18 mois 24 mois 30 mois 36 mois 42 mois 48 mois 60 mois 72 mois 84 mois…" at bounding box center [359, 182] width 72 height 10
select select "120"
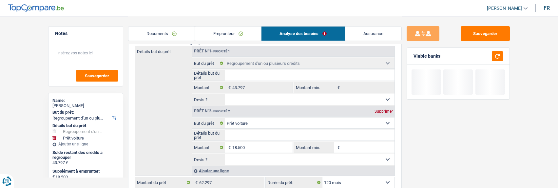
click at [233, 32] on link "Emprunteur" at bounding box center [228, 34] width 66 height 14
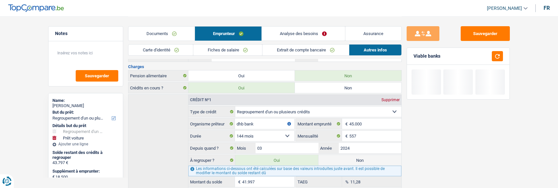
scroll to position [186, 0]
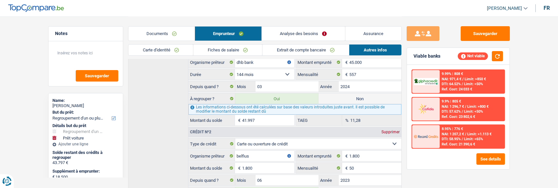
click at [359, 93] on label "Non" at bounding box center [360, 98] width 83 height 10
click at [359, 93] on input "Non" at bounding box center [360, 98] width 83 height 10
radio input "true"
radio input "false"
type input "20.300"
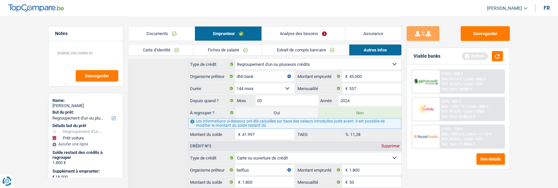
scroll to position [169, 0]
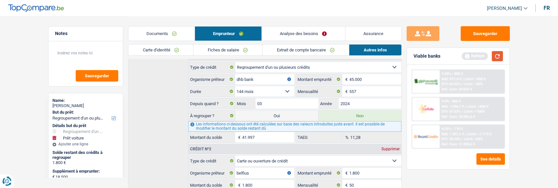
click at [497, 58] on button "button" at bounding box center [497, 56] width 11 height 10
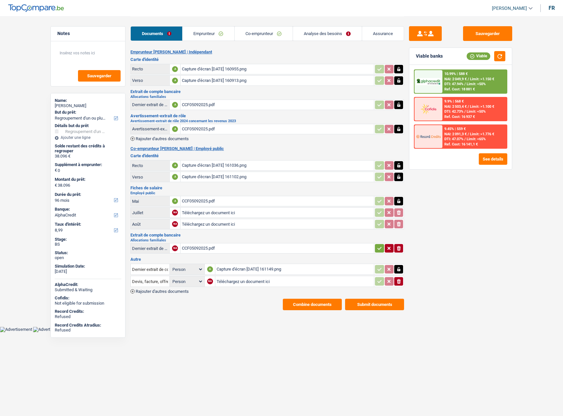
select select "refinancing"
select select "96"
select select "alphacredit"
click at [274, 36] on link "Co-emprunteur" at bounding box center [264, 34] width 58 height 14
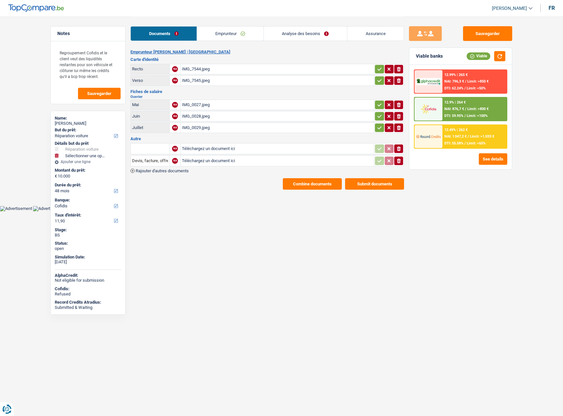
select select "carRepair"
select select "48"
select select "cofidis"
select select "32"
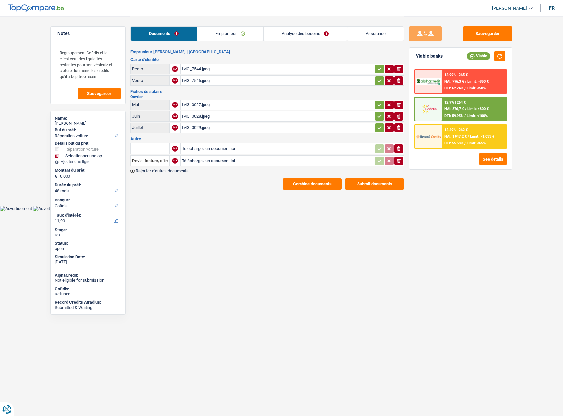
select select "rents"
select select "cardOrCredit"
select select "personalLoan"
select select "miscellaneousCosts"
select select "24"
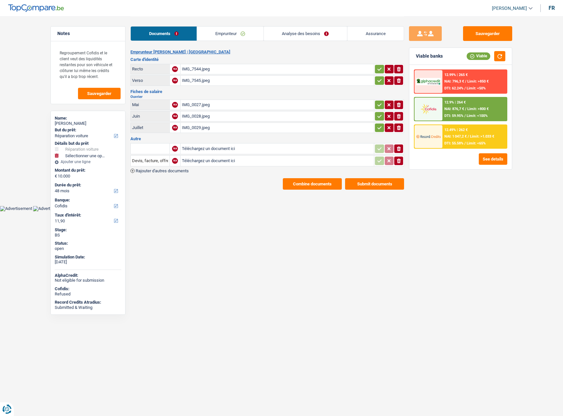
select select "cardOrCredit"
click at [242, 31] on link "Emprunteur" at bounding box center [230, 34] width 66 height 14
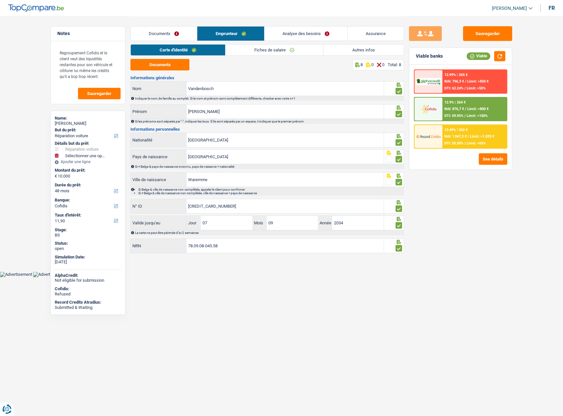
click at [369, 50] on link "Autres infos" at bounding box center [364, 50] width 80 height 11
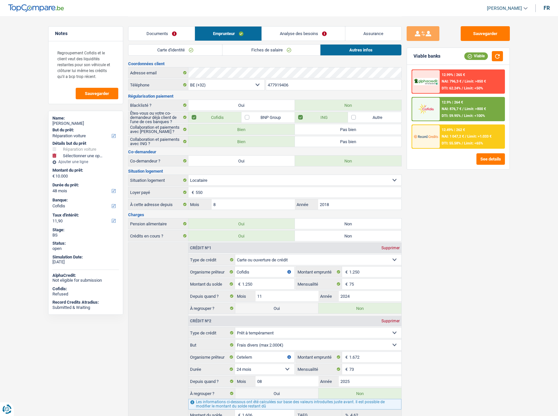
click at [310, 32] on link "Analyse des besoins" at bounding box center [303, 34] width 83 height 14
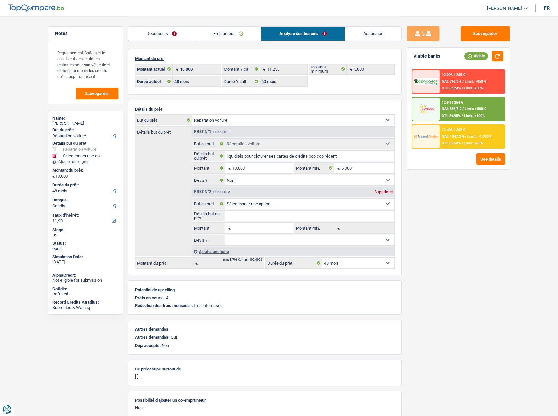
click at [236, 35] on link "Emprunteur" at bounding box center [228, 34] width 66 height 14
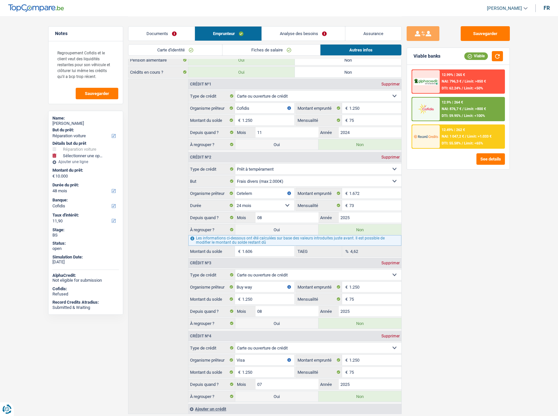
scroll to position [181, 0]
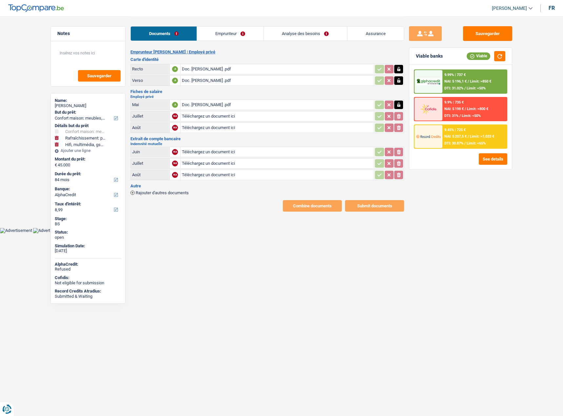
select select "household"
select select "houseOrGarden"
select select "tech"
select select "84"
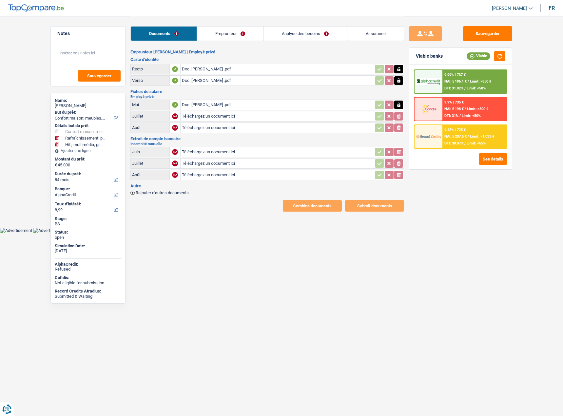
select select "alphacredit"
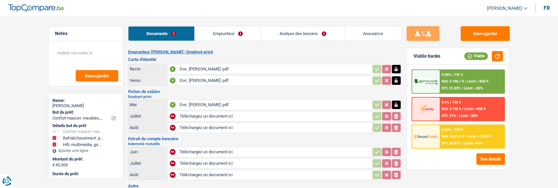
click at [313, 32] on link "Analyse des besoins" at bounding box center [302, 34] width 83 height 14
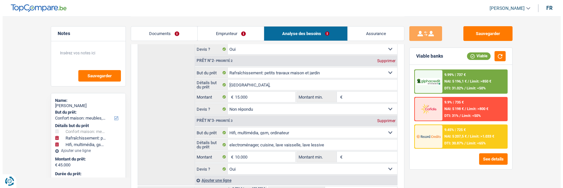
scroll to position [164, 0]
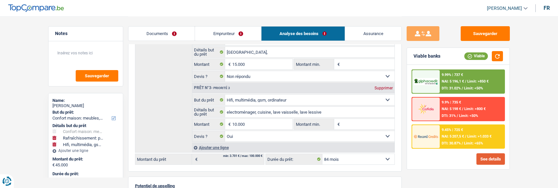
click at [494, 158] on button "See details" at bounding box center [491, 158] width 29 height 11
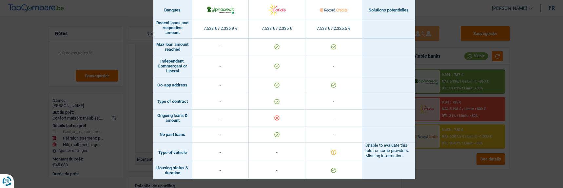
scroll to position [460, 0]
click at [532, 144] on div "Banks conditions × Banques Solutions potentielles Revenus / Charges 7.533 € / 2…" at bounding box center [281, 94] width 563 height 188
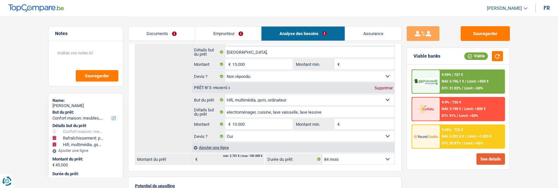
click at [492, 157] on button "See details" at bounding box center [491, 158] width 29 height 11
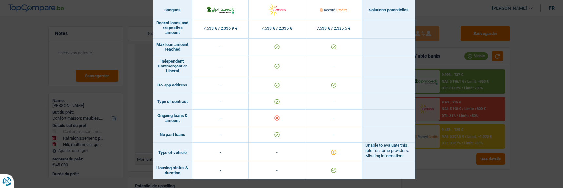
click at [511, 141] on div "Banks conditions × Banques Solutions potentielles Revenus / Charges 7.533 € / 2…" at bounding box center [281, 94] width 563 height 188
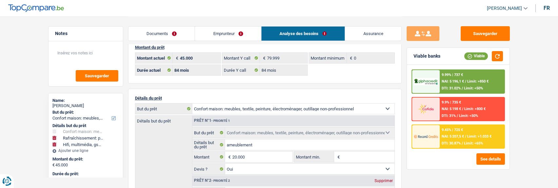
scroll to position [0, 0]
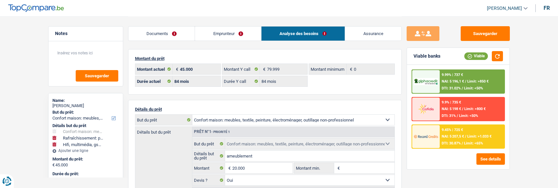
click at [464, 143] on span "Limit: <65%" at bounding box center [473, 143] width 19 height 4
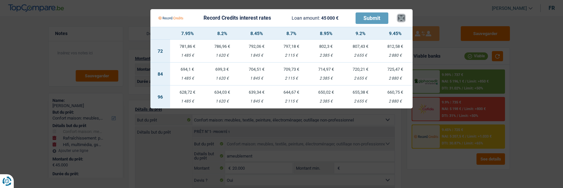
drag, startPoint x: 401, startPoint y: 15, endPoint x: 370, endPoint y: 7, distance: 32.4
click at [400, 15] on button "×" at bounding box center [401, 18] width 7 height 7
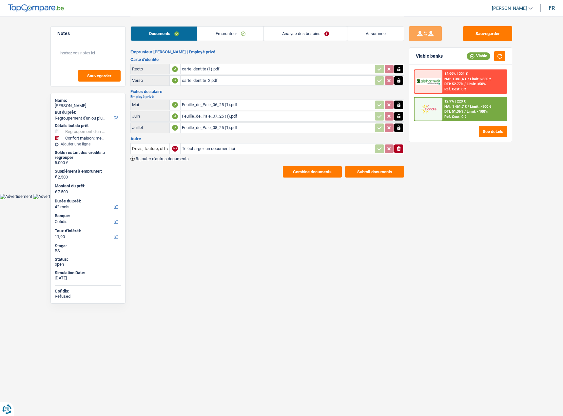
select select "refinancing"
select select "household"
select select "42"
select select "cofidis"
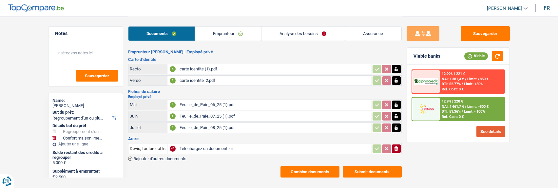
click at [486, 130] on button "See details" at bounding box center [491, 131] width 29 height 11
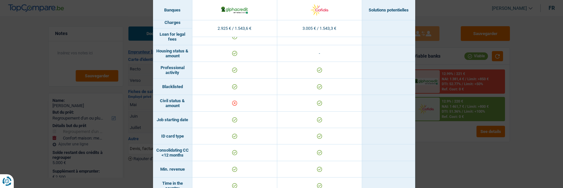
scroll to position [98, 0]
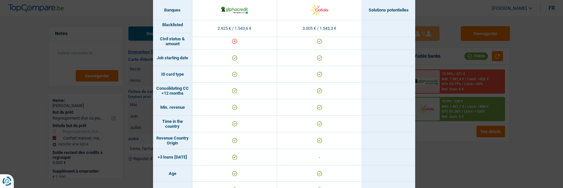
click at [487, 151] on div "Banks conditions × Banques Solutions potentielles Revenus / Charges 2.925 € / 1…" at bounding box center [281, 94] width 563 height 188
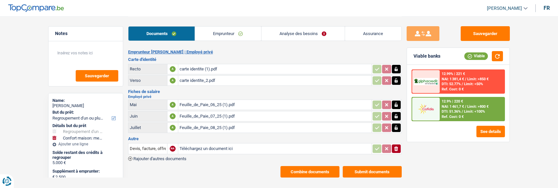
click at [317, 33] on link "Analyse des besoins" at bounding box center [303, 34] width 83 height 14
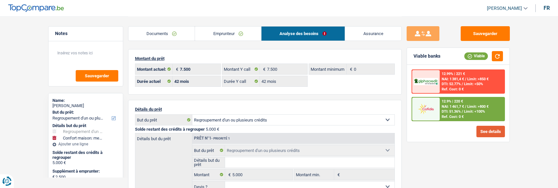
click at [488, 131] on button "See details" at bounding box center [491, 131] width 29 height 11
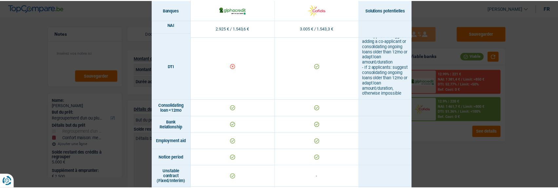
scroll to position [262, 0]
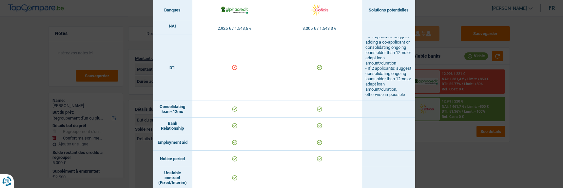
click at [476, 150] on div "Banks conditions × Banques Solutions potentielles Revenus / Charges 2.925 € / 1…" at bounding box center [281, 94] width 563 height 188
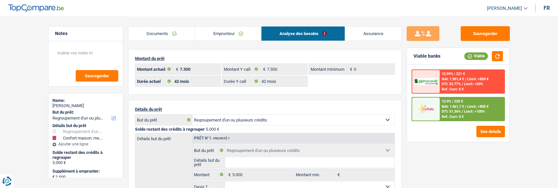
click at [236, 30] on link "Emprunteur" at bounding box center [228, 34] width 66 height 14
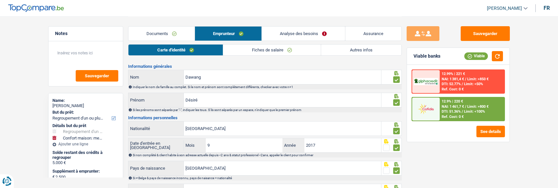
scroll to position [0, 0]
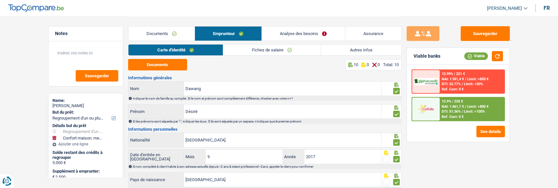
click at [279, 47] on link "Fiches de salaire" at bounding box center [272, 50] width 98 height 11
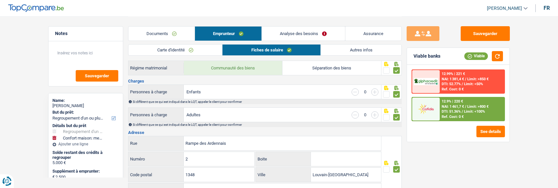
scroll to position [98, 0]
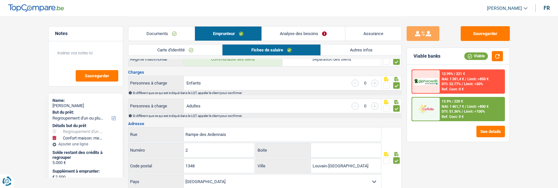
click at [303, 32] on link "Analyse des besoins" at bounding box center [303, 34] width 83 height 14
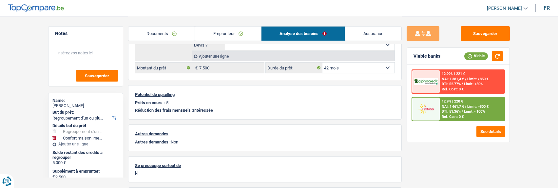
scroll to position [186, 0]
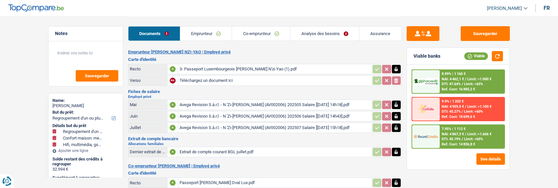
select select "refinancing"
select select "household"
select select "tech"
select select "120"
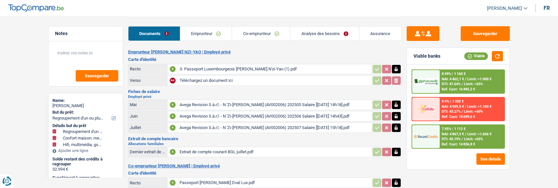
select select "alphacredit"
select select "120"
select select "refinancing"
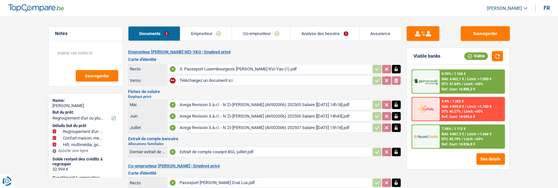
select select "yes"
select select "household"
select select "yes"
select select "tech"
select select "yes"
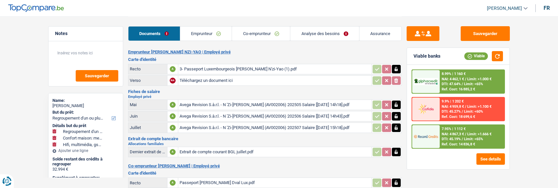
select select "120"
click at [312, 30] on link "Analyse des besoins" at bounding box center [325, 34] width 69 height 14
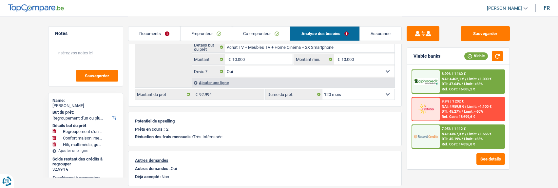
scroll to position [288, 0]
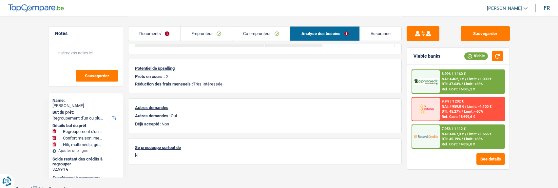
drag, startPoint x: 179, startPoint y: 121, endPoint x: 183, endPoint y: 122, distance: 3.9
click at [182, 122] on p "Déjà accepté : Non" at bounding box center [265, 124] width 260 height 5
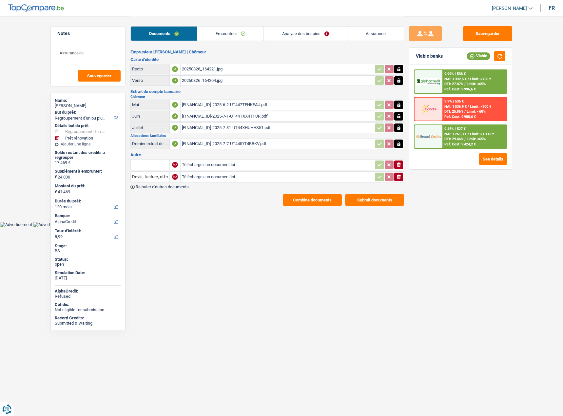
select select "refinancing"
select select "renovation"
select select "120"
select select "alphacredit"
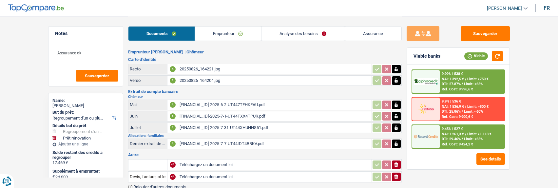
click at [318, 37] on link "Analyse des besoins" at bounding box center [303, 34] width 83 height 14
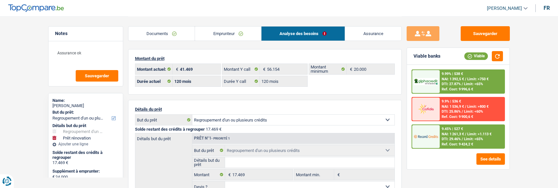
click at [229, 34] on link "Emprunteur" at bounding box center [228, 34] width 66 height 14
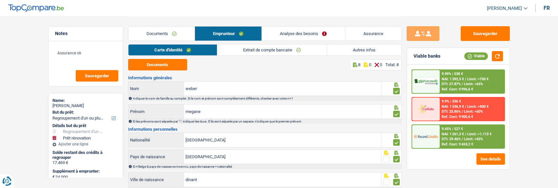
click at [357, 50] on link "Autres infos" at bounding box center [364, 50] width 74 height 11
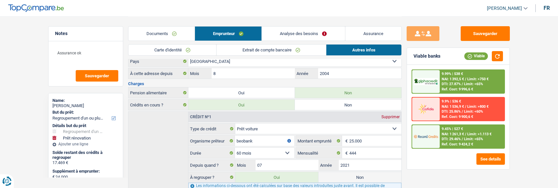
scroll to position [187, 0]
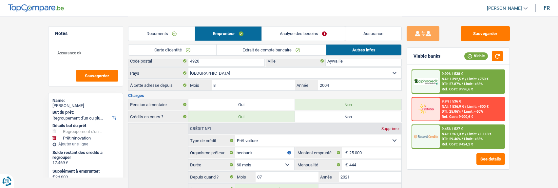
click at [205, 50] on link "Carte d'identité" at bounding box center [173, 50] width 88 height 11
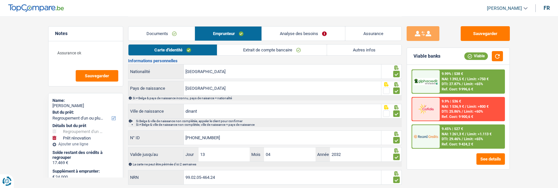
scroll to position [0, 0]
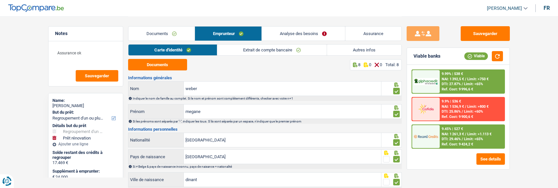
click at [351, 50] on link "Autres infos" at bounding box center [364, 50] width 74 height 11
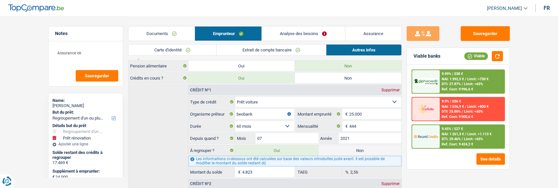
scroll to position [220, 0]
